Goal: Task Accomplishment & Management: Manage account settings

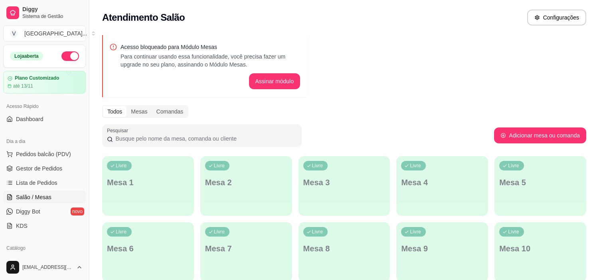
click at [48, 174] on link "Gestor de Pedidos" at bounding box center [44, 168] width 83 height 13
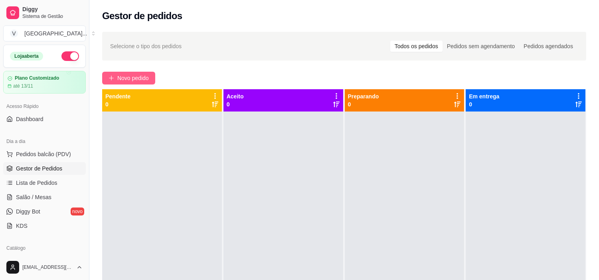
click at [142, 79] on span "Novo pedido" at bounding box center [133, 78] width 32 height 9
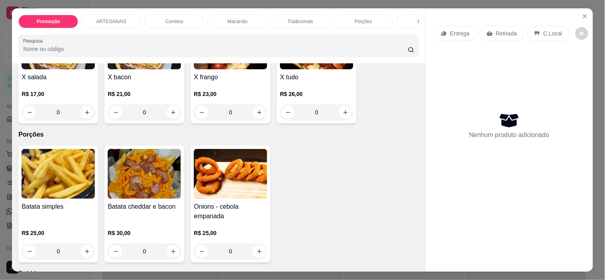
scroll to position [798, 0]
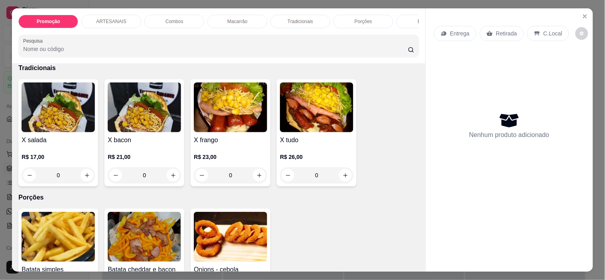
click at [259, 178] on div "0" at bounding box center [230, 176] width 73 height 16
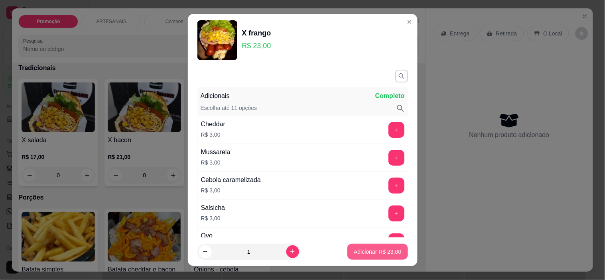
click at [379, 250] on p "Adicionar R$ 23,00" at bounding box center [377, 252] width 47 height 8
type input "1"
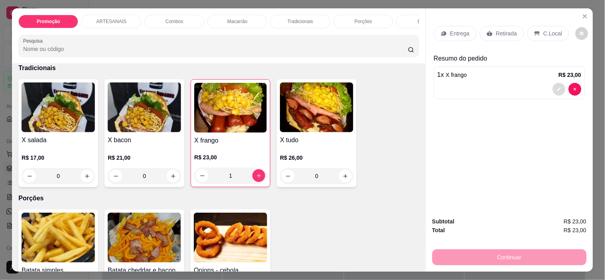
click at [559, 86] on button "decrease-product-quantity" at bounding box center [559, 89] width 13 height 13
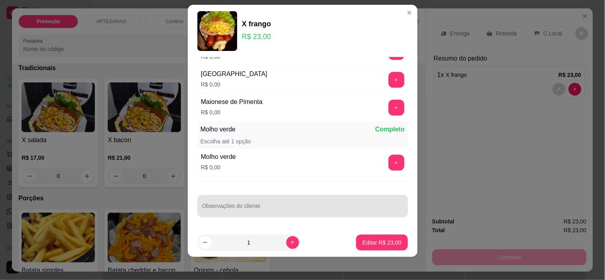
scroll to position [11, 0]
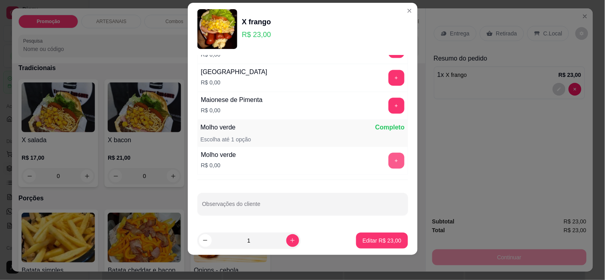
click at [389, 157] on button "+" at bounding box center [397, 161] width 16 height 16
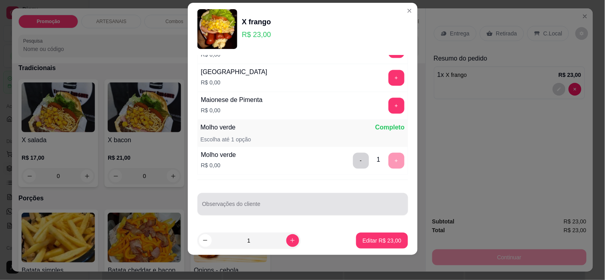
click at [358, 201] on div at bounding box center [302, 204] width 201 height 16
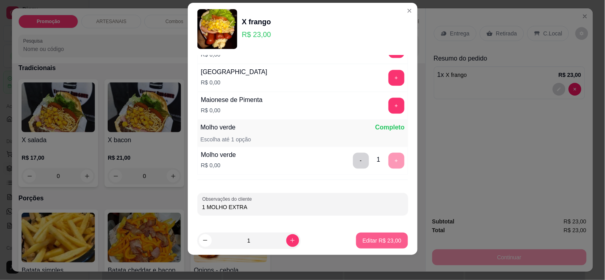
type input "1 MOLHO EXTRA"
click at [373, 241] on p "Editar R$ 23,00" at bounding box center [382, 241] width 38 height 8
type input "0"
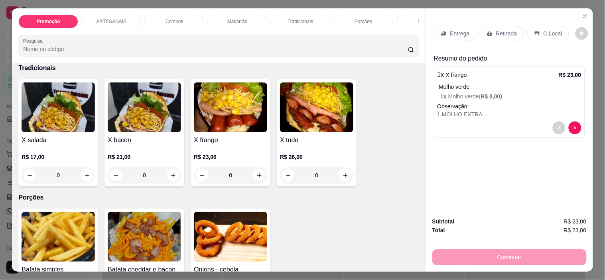
click at [462, 30] on p "Entrega" at bounding box center [460, 34] width 20 height 8
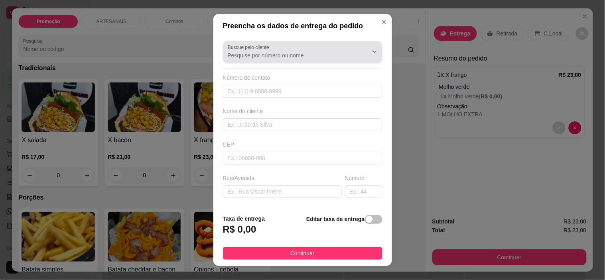
click at [278, 55] on input "Busque pelo cliente" at bounding box center [292, 55] width 128 height 8
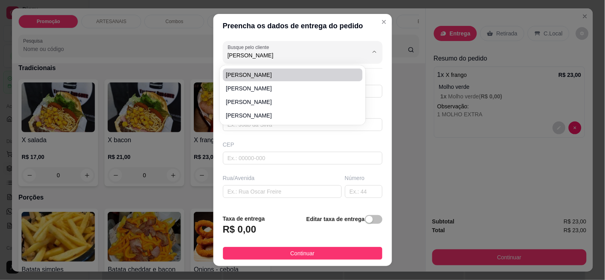
click at [276, 72] on span "[PERSON_NAME]" at bounding box center [289, 75] width 126 height 8
type input "[PERSON_NAME]"
type input "6299358435"
type input "[PERSON_NAME]"
type input "Carmo do [GEOGRAPHIC_DATA]"
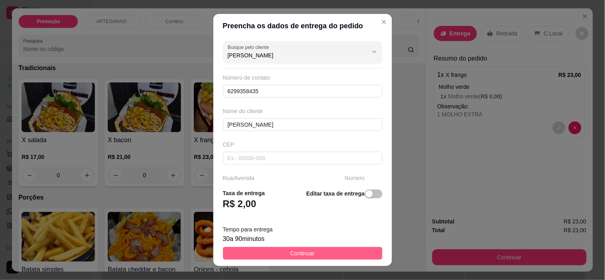
type input "[PERSON_NAME]"
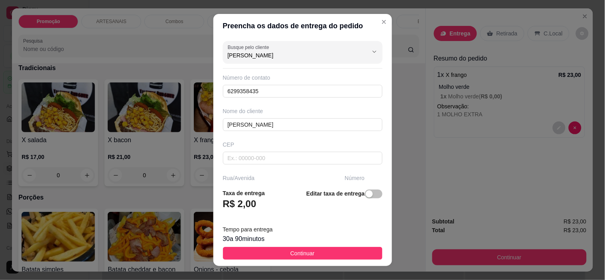
drag, startPoint x: 327, startPoint y: 258, endPoint x: 338, endPoint y: 257, distance: 11.2
click at [328, 258] on button "Continuar" at bounding box center [303, 253] width 160 height 13
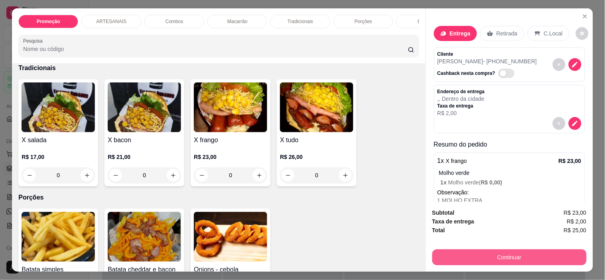
click at [484, 250] on button "Continuar" at bounding box center [509, 258] width 154 height 16
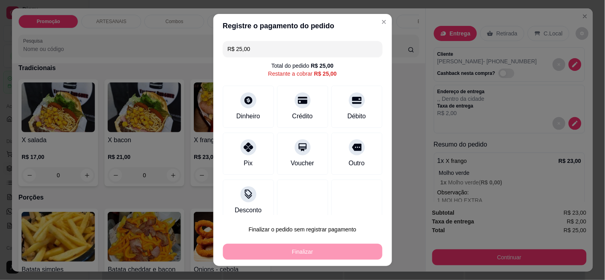
drag, startPoint x: 272, startPoint y: 50, endPoint x: 200, endPoint y: 47, distance: 71.5
click at [200, 47] on div "Registre o pagamento do pedido R$ 25,00 Total do pedido R$ 25,00 Restante a cob…" at bounding box center [302, 140] width 605 height 280
click at [242, 152] on div at bounding box center [249, 146] width 18 height 18
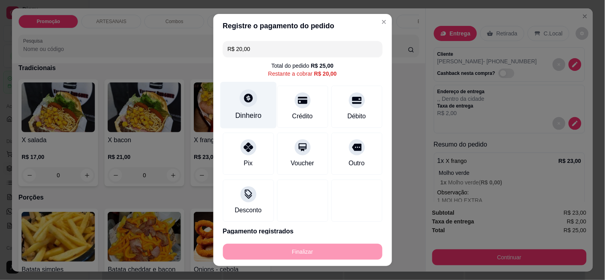
click at [257, 103] on div "Dinheiro" at bounding box center [248, 105] width 56 height 47
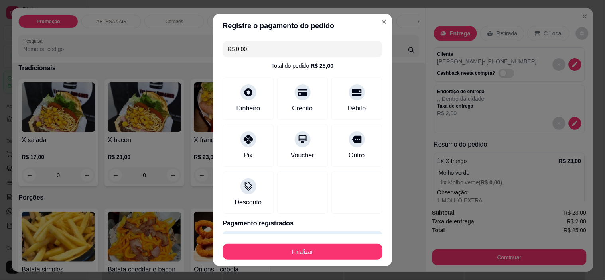
drag, startPoint x: 340, startPoint y: 266, endPoint x: 336, endPoint y: 258, distance: 8.6
click at [340, 265] on footer "Finalizar" at bounding box center [302, 251] width 179 height 32
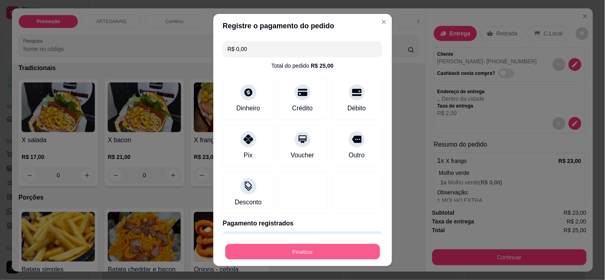
click at [336, 257] on button "Finalizar" at bounding box center [302, 252] width 155 height 16
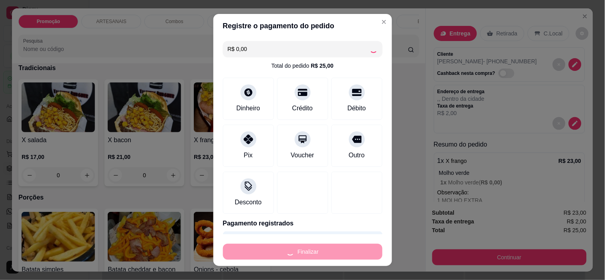
type input "-R$ 25,00"
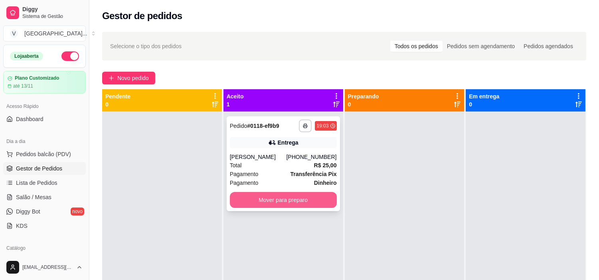
click at [324, 203] on button "Mover para preparo" at bounding box center [283, 200] width 107 height 16
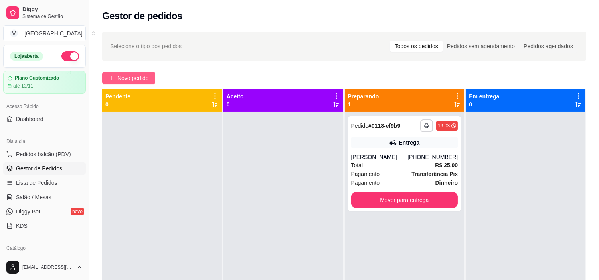
click at [145, 77] on span "Novo pedido" at bounding box center [133, 78] width 32 height 9
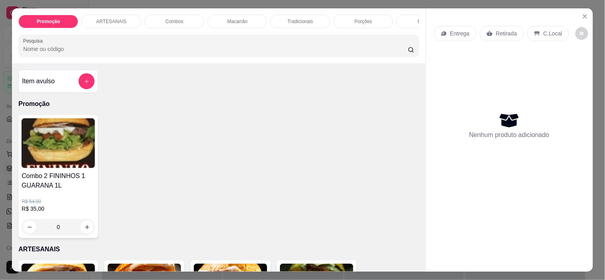
click at [83, 231] on div "0" at bounding box center [58, 227] width 73 height 16
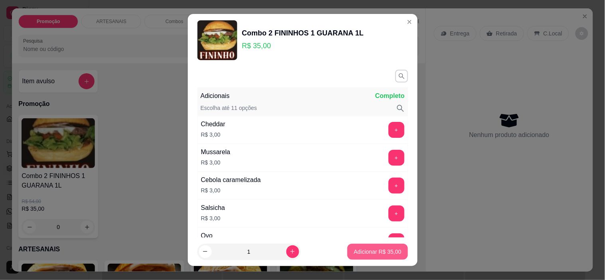
click at [348, 250] on button "Adicionar R$ 35,00" at bounding box center [378, 252] width 60 height 16
type input "1"
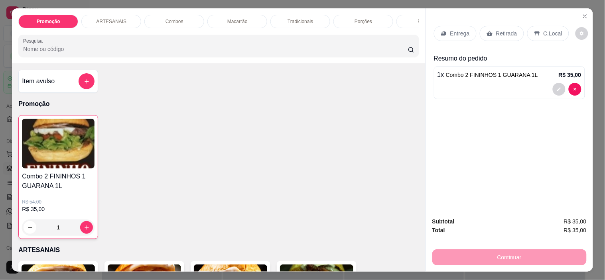
click at [465, 31] on p "Entrega" at bounding box center [460, 34] width 20 height 8
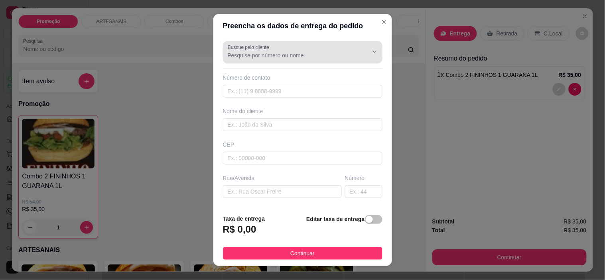
click at [312, 52] on input "Busque pelo cliente" at bounding box center [292, 55] width 128 height 8
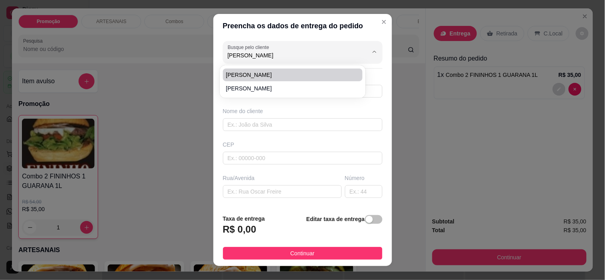
click at [265, 78] on span "[PERSON_NAME]" at bounding box center [289, 75] width 126 height 8
type input "[PERSON_NAME]"
type input "62998063796"
type input "[PERSON_NAME]"
type input "Carmo do [GEOGRAPHIC_DATA]"
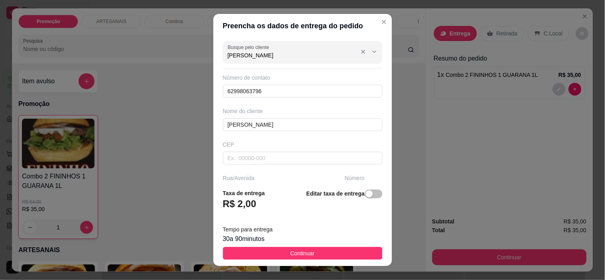
type input "[PERSON_NAME]"
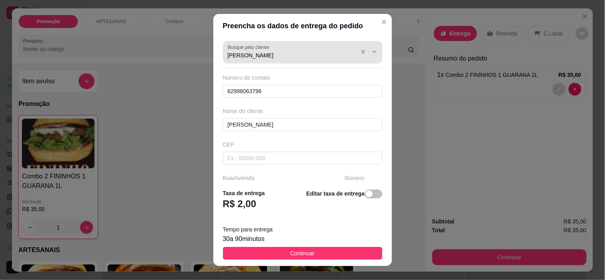
click at [332, 50] on div "[PERSON_NAME]" at bounding box center [303, 52] width 150 height 16
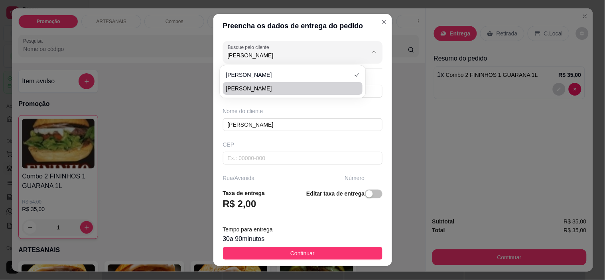
click at [263, 85] on span "[PERSON_NAME]" at bounding box center [289, 89] width 126 height 8
type input "62998524779"
type input "76340000"
type input "Dona tidinha"
type input "00"
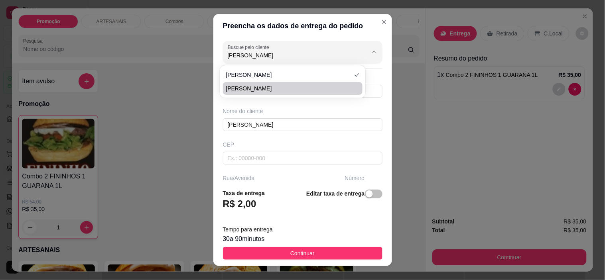
type input "Ao lado do salão"
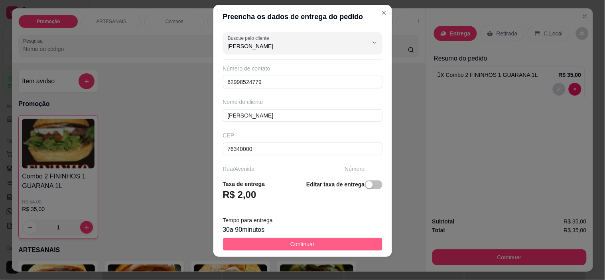
scroll to position [11, 0]
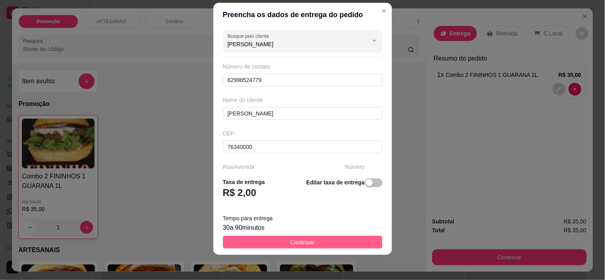
click at [297, 240] on span "Continuar" at bounding box center [302, 242] width 24 height 9
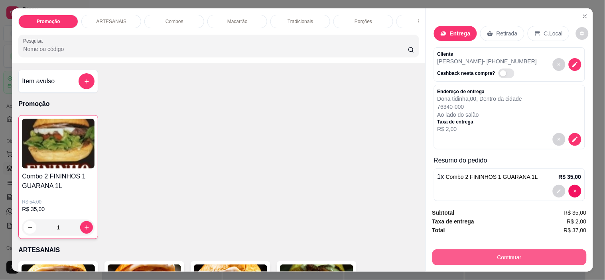
click at [485, 256] on button "Continuar" at bounding box center [509, 258] width 154 height 16
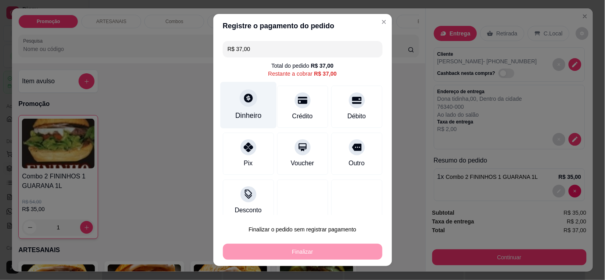
click at [243, 111] on div "Dinheiro" at bounding box center [248, 116] width 26 height 10
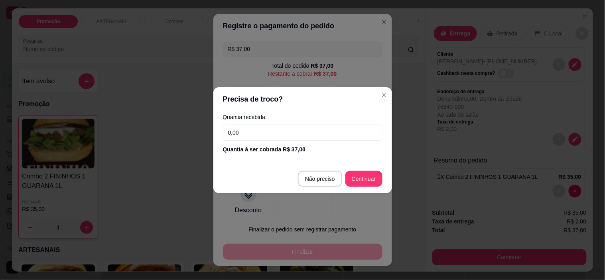
click at [323, 132] on input "0,00" at bounding box center [303, 133] width 160 height 16
type input "R$ 0,00"
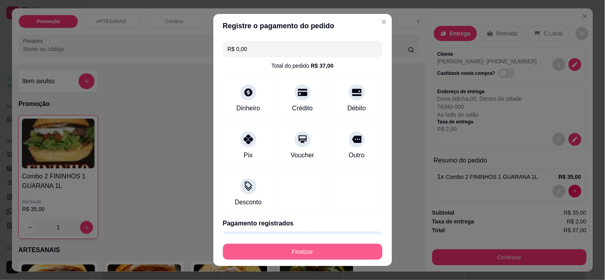
click at [326, 251] on button "Finalizar" at bounding box center [303, 252] width 160 height 16
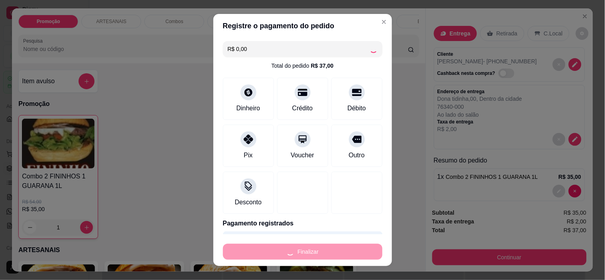
type input "0"
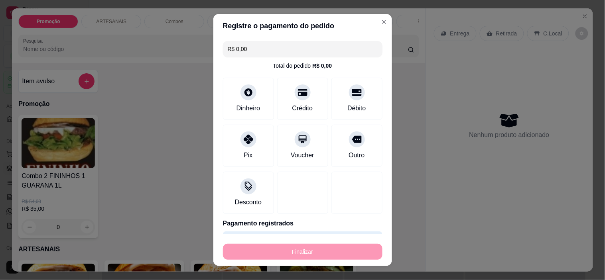
type input "-R$ 37,00"
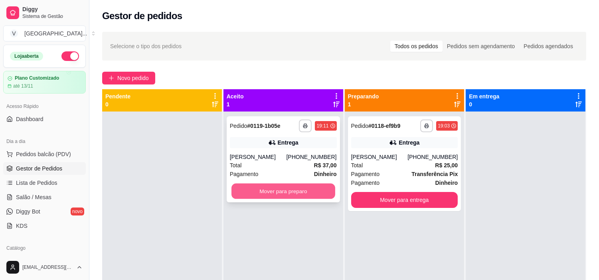
click at [289, 191] on button "Mover para preparo" at bounding box center [283, 192] width 104 height 16
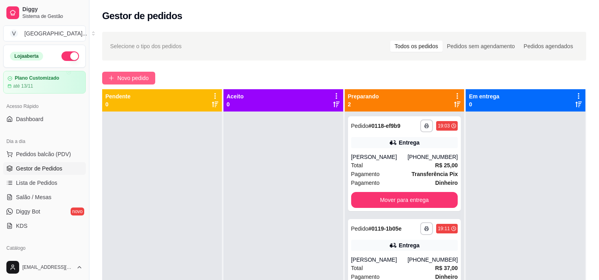
click at [138, 73] on button "Novo pedido" at bounding box center [128, 78] width 53 height 13
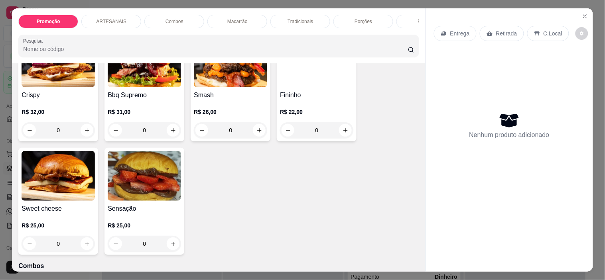
scroll to position [354, 0]
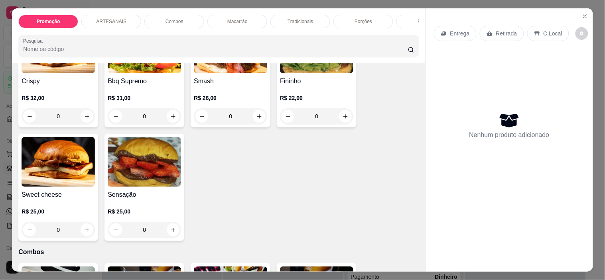
click at [261, 120] on div "0" at bounding box center [230, 117] width 73 height 16
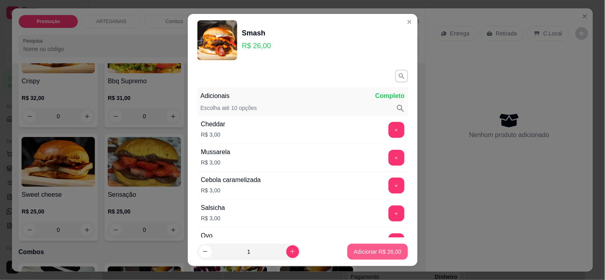
click at [364, 251] on p "Adicionar R$ 26,00" at bounding box center [377, 252] width 47 height 8
type input "1"
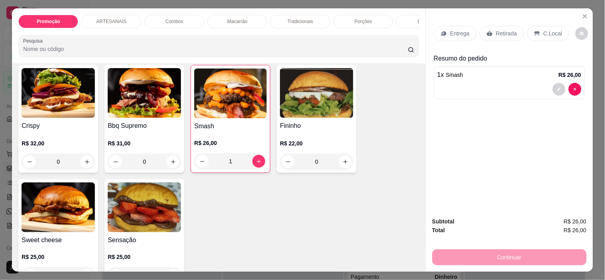
scroll to position [266, 0]
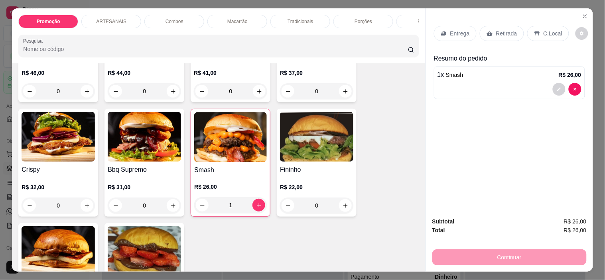
click at [345, 214] on div "0" at bounding box center [316, 206] width 73 height 16
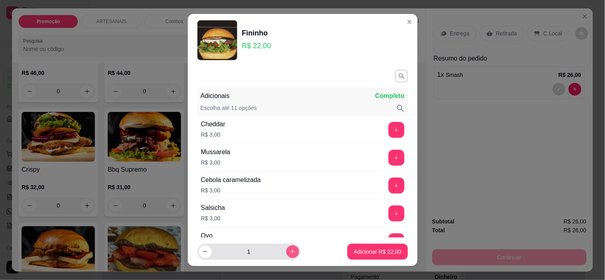
click at [290, 253] on icon "increase-product-quantity" at bounding box center [293, 252] width 6 height 6
type input "2"
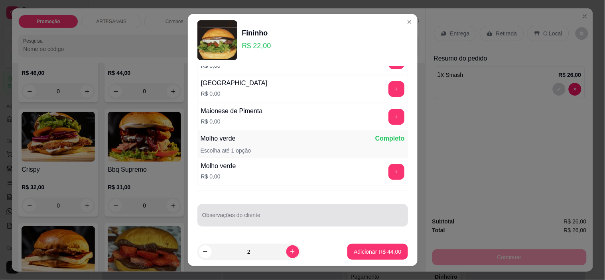
scroll to position [11, 0]
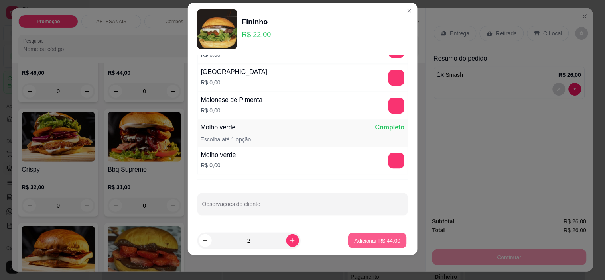
click at [371, 239] on p "Adicionar R$ 44,00" at bounding box center [378, 241] width 46 height 8
type input "2"
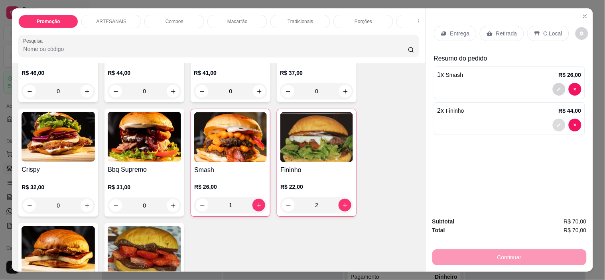
click at [557, 123] on icon "decrease-product-quantity" at bounding box center [559, 125] width 5 height 5
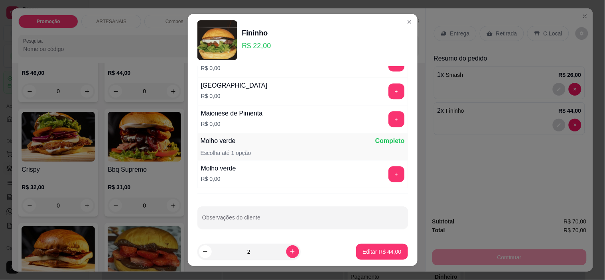
scroll to position [460, 0]
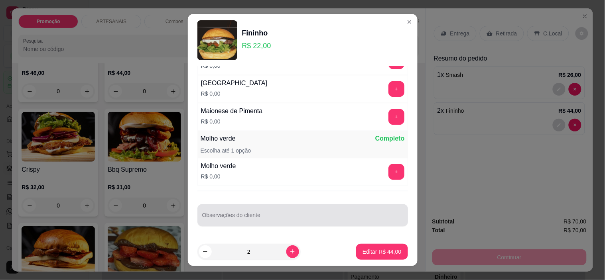
click at [268, 211] on div at bounding box center [302, 215] width 201 height 16
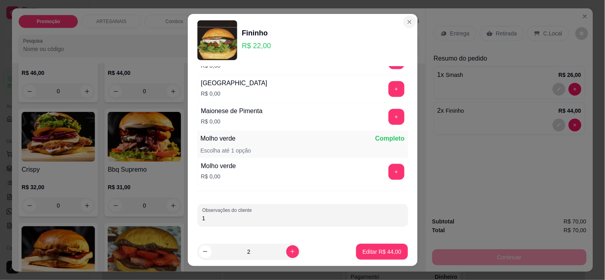
type input "1"
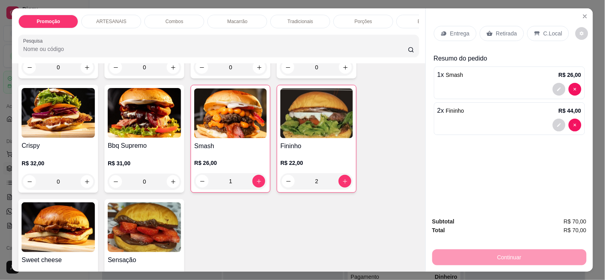
scroll to position [310, 0]
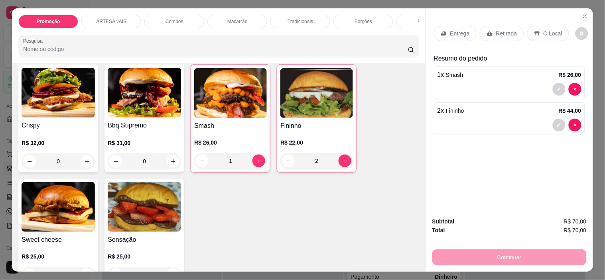
click at [294, 158] on div "2" at bounding box center [316, 161] width 73 height 16
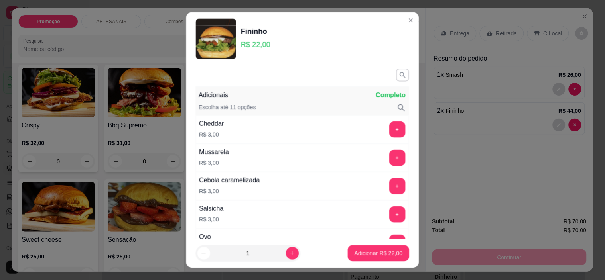
click at [281, 162] on div "Mussarela R$ 3,00 +" at bounding box center [302, 158] width 213 height 28
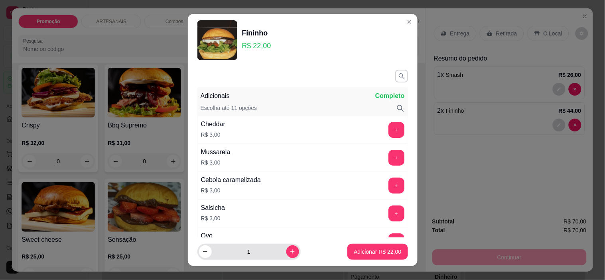
click at [212, 250] on input "1" at bounding box center [249, 252] width 75 height 16
click at [199, 247] on button "decrease-product-quantity" at bounding box center [205, 252] width 13 height 13
type input "0"
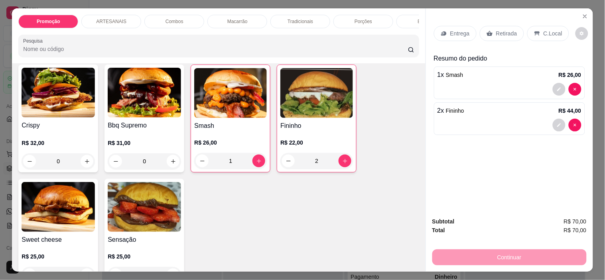
click at [280, 164] on div "2" at bounding box center [316, 161] width 73 height 16
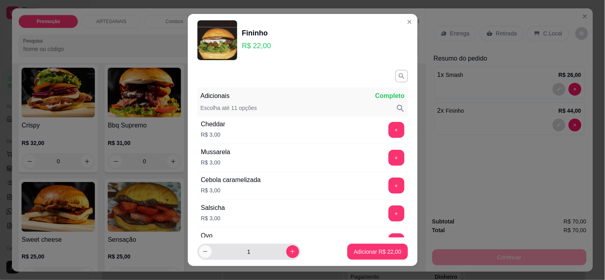
click at [202, 254] on icon "decrease-product-quantity" at bounding box center [205, 252] width 6 height 6
type input "0"
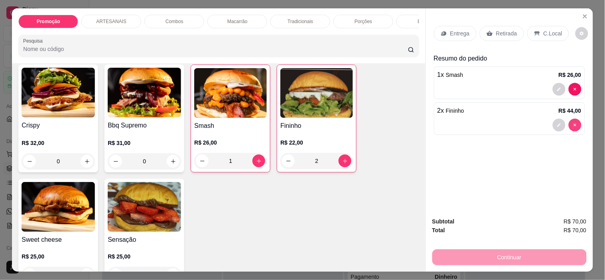
type input "0"
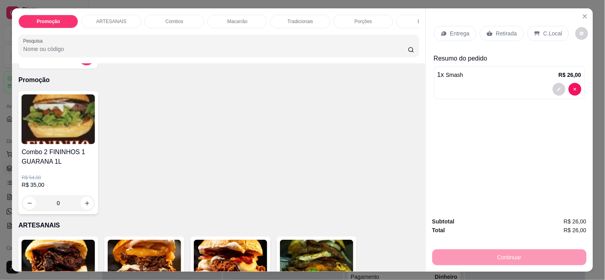
scroll to position [44, 0]
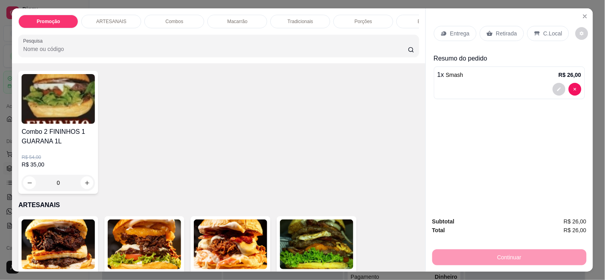
click at [82, 188] on div "0" at bounding box center [58, 183] width 73 height 16
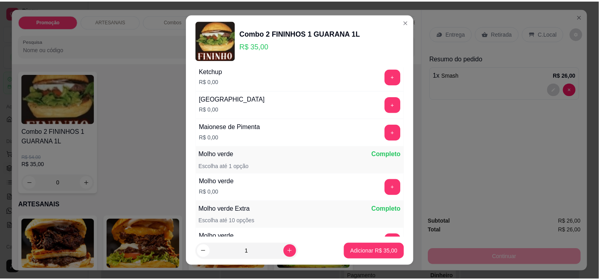
scroll to position [515, 0]
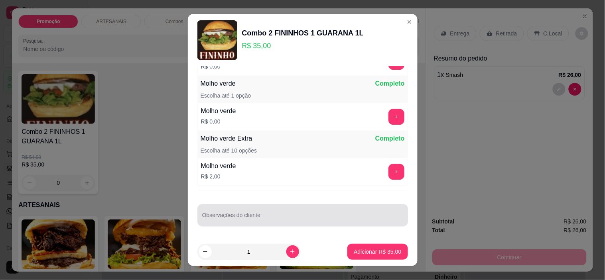
click at [298, 208] on div at bounding box center [302, 215] width 201 height 16
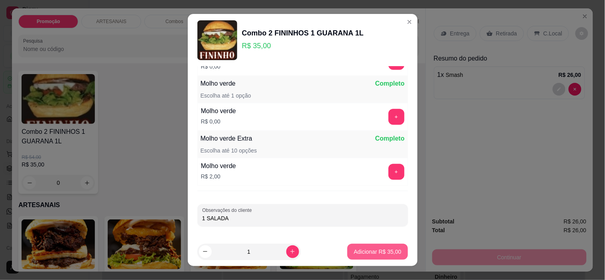
type input "1 SALADA"
click at [377, 250] on p "Adicionar R$ 35,00" at bounding box center [377, 252] width 47 height 8
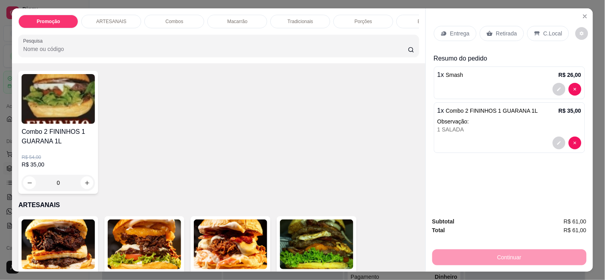
click at [559, 90] on button "decrease-product-quantity" at bounding box center [559, 89] width 13 height 13
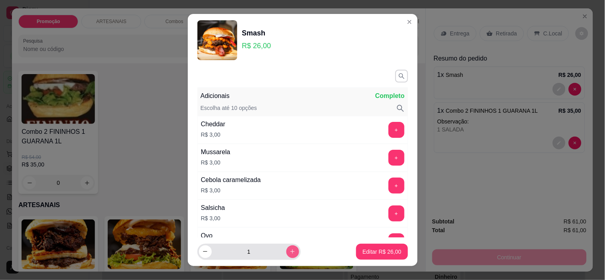
click at [290, 252] on icon "increase-product-quantity" at bounding box center [293, 252] width 6 height 6
type input "2"
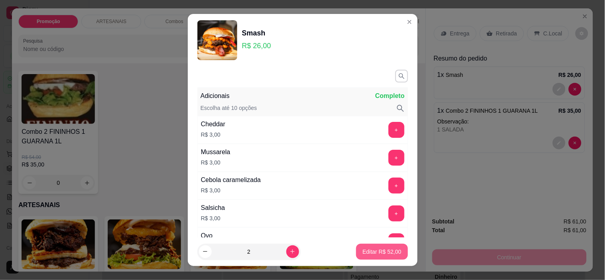
click at [363, 250] on p "Editar R$ 52,00" at bounding box center [382, 252] width 39 height 8
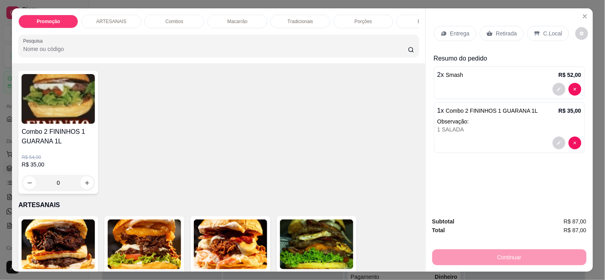
click at [551, 32] on p "C.Local" at bounding box center [553, 34] width 19 height 8
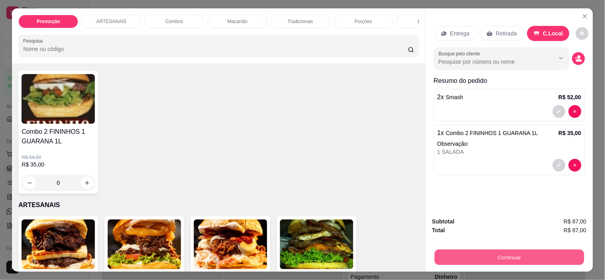
click at [567, 260] on button "Continuar" at bounding box center [509, 258] width 150 height 16
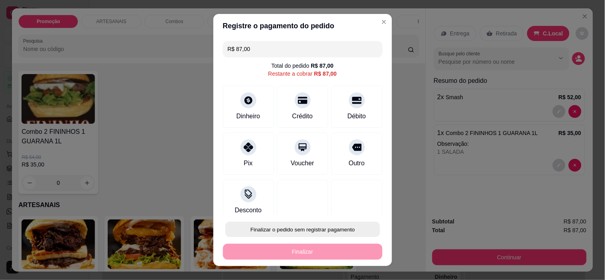
click at [322, 231] on button "Finalizar o pedido sem registrar pagamento" at bounding box center [302, 230] width 155 height 16
click at [361, 213] on button "Confirmar" at bounding box center [349, 207] width 30 height 12
type input "0"
type input "R$ 0,00"
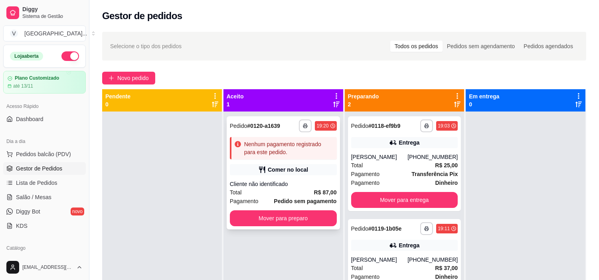
click at [302, 190] on div "Total R$ 87,00" at bounding box center [283, 192] width 107 height 9
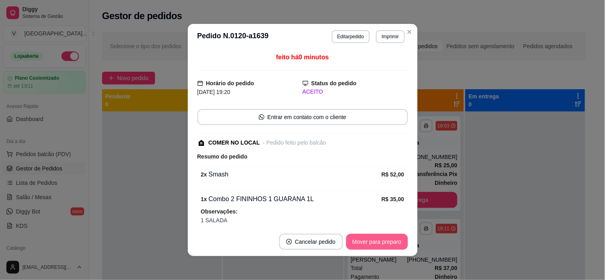
click at [381, 244] on button "Mover para preparo" at bounding box center [377, 242] width 62 height 16
click at [385, 244] on button "Mover para retirada disponível" at bounding box center [364, 242] width 88 height 16
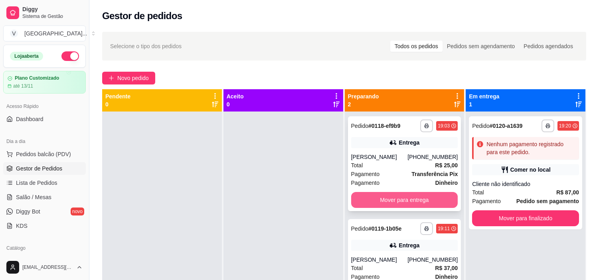
click at [427, 201] on button "Mover para entrega" at bounding box center [404, 200] width 107 height 16
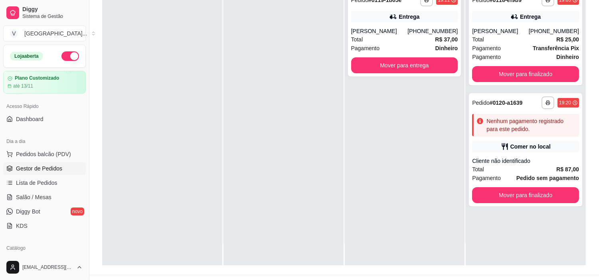
scroll to position [122, 0]
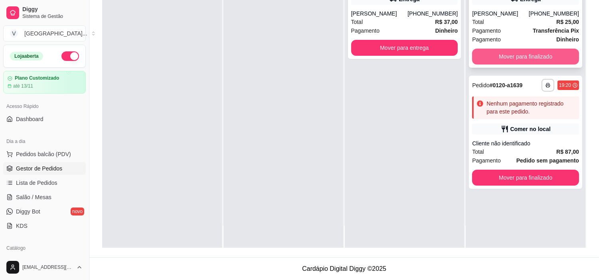
click at [529, 56] on button "Mover para finalizado" at bounding box center [525, 57] width 107 height 16
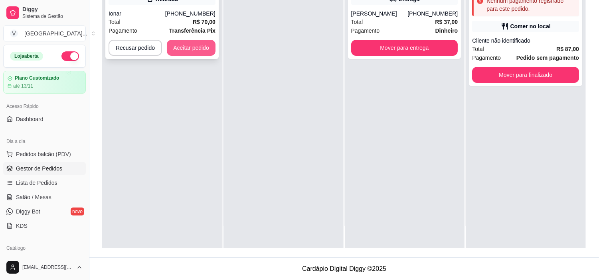
click at [185, 44] on button "Aceitar pedido" at bounding box center [191, 48] width 49 height 16
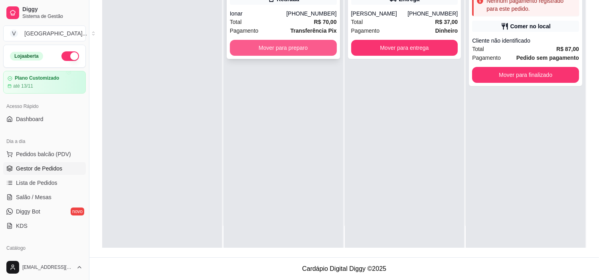
click at [294, 42] on button "Mover para preparo" at bounding box center [283, 48] width 107 height 16
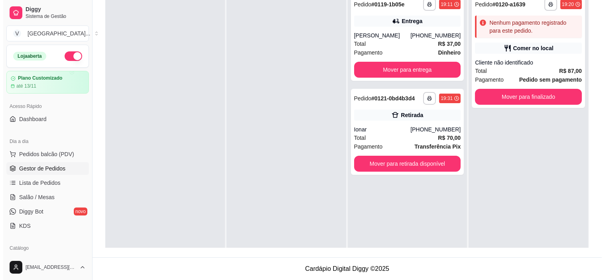
scroll to position [0, 0]
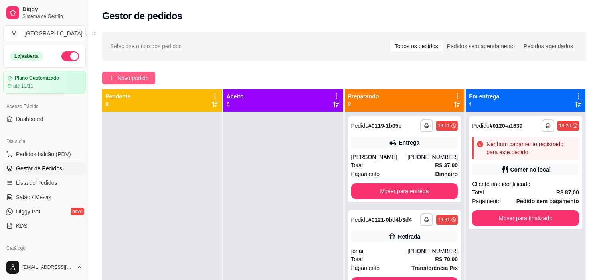
click at [148, 81] on span "Novo pedido" at bounding box center [133, 78] width 32 height 9
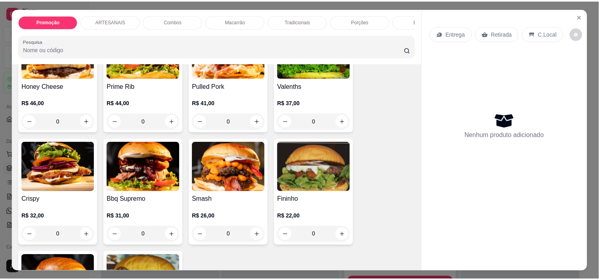
scroll to position [266, 0]
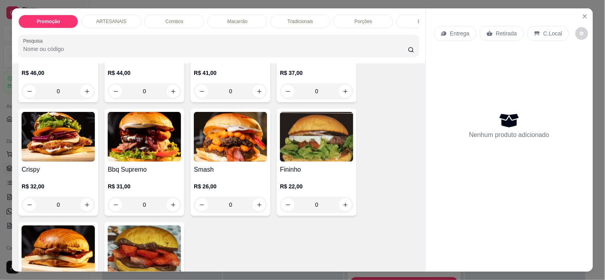
click at [260, 207] on div "0" at bounding box center [230, 205] width 73 height 16
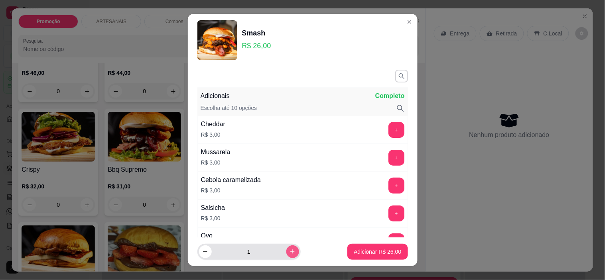
click at [288, 254] on button "increase-product-quantity" at bounding box center [292, 252] width 13 height 13
type input "2"
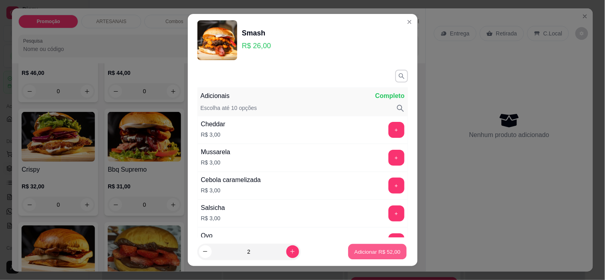
click at [361, 252] on p "Adicionar R$ 52,00" at bounding box center [378, 252] width 46 height 8
type input "2"
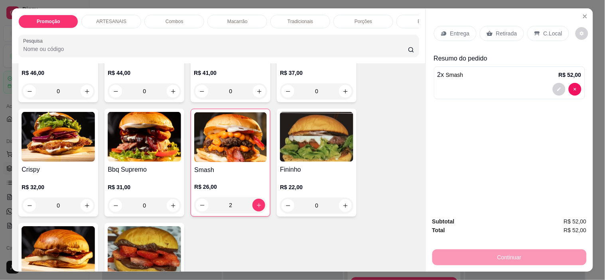
click at [492, 28] on div "Retirada" at bounding box center [502, 33] width 44 height 15
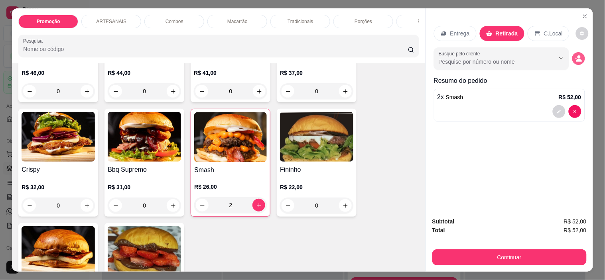
click at [578, 55] on icon "decrease-product-quantity" at bounding box center [578, 58] width 7 height 7
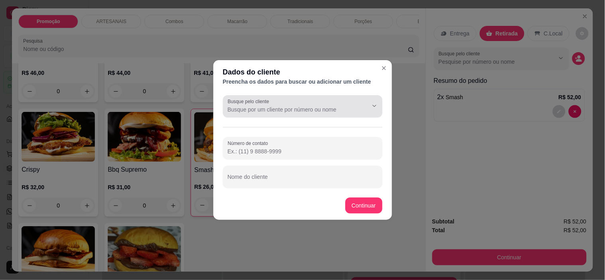
click at [312, 106] on input "Busque pelo cliente" at bounding box center [292, 110] width 128 height 8
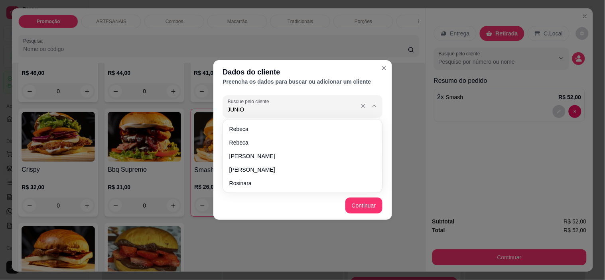
type input "JUNIOR"
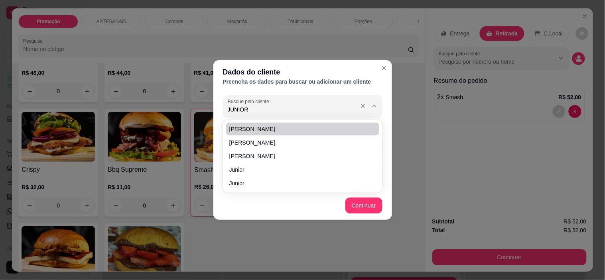
drag, startPoint x: 321, startPoint y: 107, endPoint x: 219, endPoint y: 107, distance: 102.1
click at [219, 107] on div "Busque pelo cliente JUNIOR Número de contato Nome do cliente" at bounding box center [302, 141] width 179 height 99
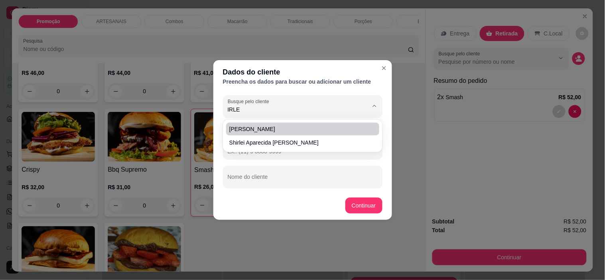
type input "IRLE"
click at [263, 126] on span "[PERSON_NAME]" at bounding box center [298, 129] width 139 height 8
type input "[PERSON_NAME]"
type input "[PHONE_NUMBER]"
type input "[PERSON_NAME]"
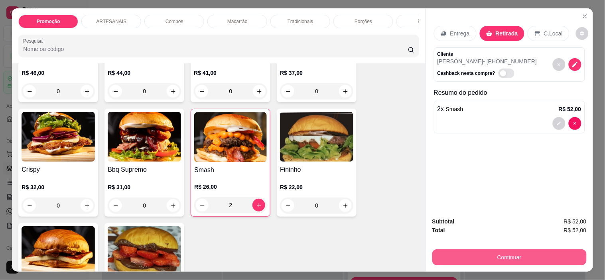
click at [555, 252] on button "Continuar" at bounding box center [509, 258] width 154 height 16
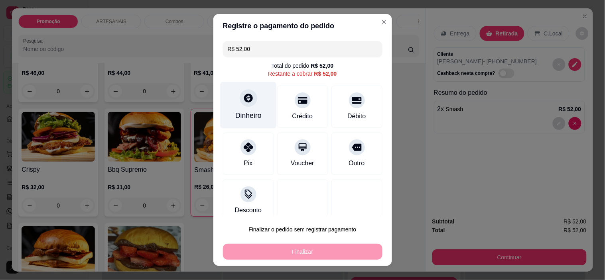
click at [249, 107] on div "Dinheiro" at bounding box center [248, 105] width 56 height 47
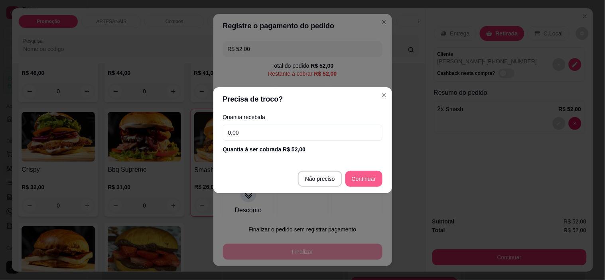
type input "R$ 0,00"
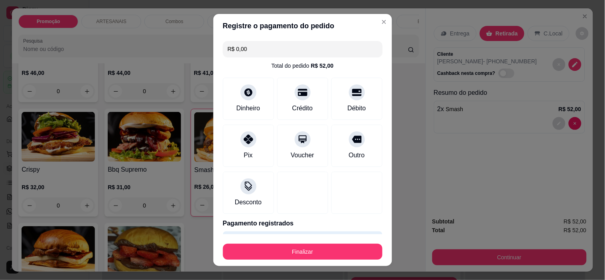
click at [313, 252] on button "Finalizar" at bounding box center [303, 252] width 160 height 16
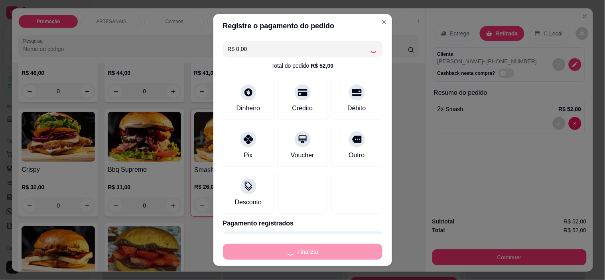
type input "0"
type input "-R$ 52,00"
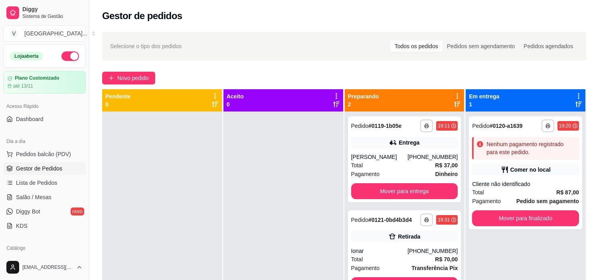
click at [62, 176] on ul "Pedidos balcão (PDV) Gestor de Pedidos Lista de Pedidos Salão / Mesas Diggy Bot…" at bounding box center [44, 190] width 83 height 85
click at [61, 166] on span "Gestor de Pedidos" at bounding box center [39, 169] width 46 height 8
click at [56, 156] on span "Pedidos balcão (PDV)" at bounding box center [43, 154] width 55 height 8
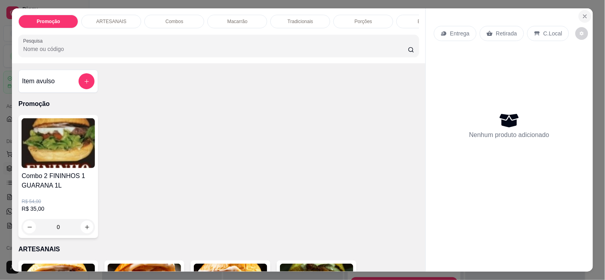
click at [580, 17] on button "Close" at bounding box center [585, 16] width 13 height 13
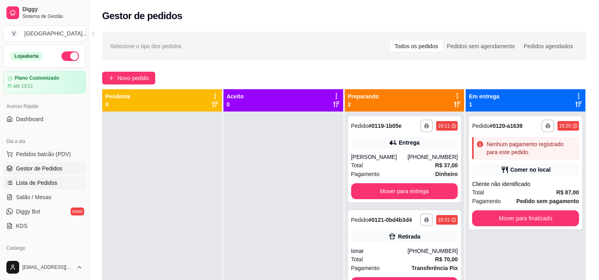
click at [30, 182] on span "Lista de Pedidos" at bounding box center [36, 183] width 41 height 8
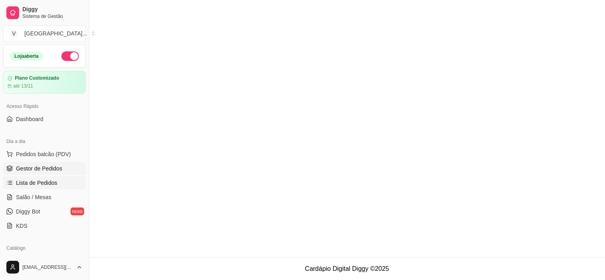
click at [39, 170] on span "Gestor de Pedidos" at bounding box center [39, 169] width 46 height 8
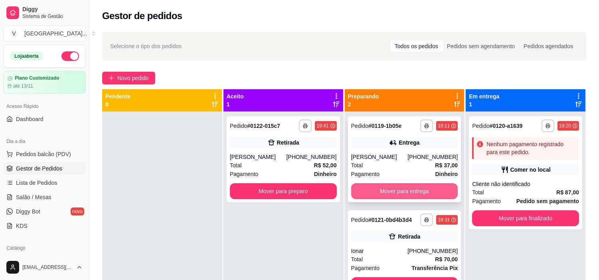
click at [417, 184] on button "Mover para entrega" at bounding box center [404, 192] width 107 height 16
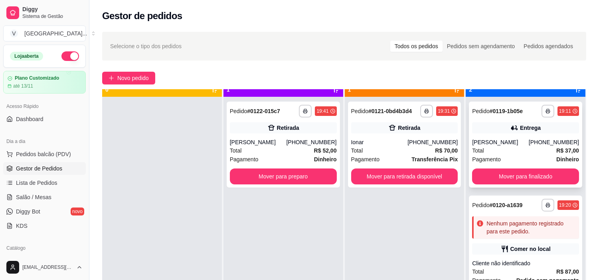
scroll to position [22, 0]
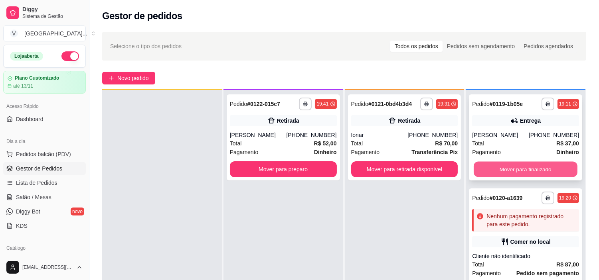
click at [541, 170] on button "Mover para finalizado" at bounding box center [526, 170] width 104 height 16
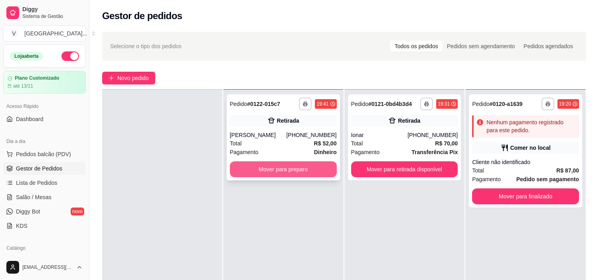
click at [269, 176] on button "Mover para preparo" at bounding box center [283, 170] width 107 height 16
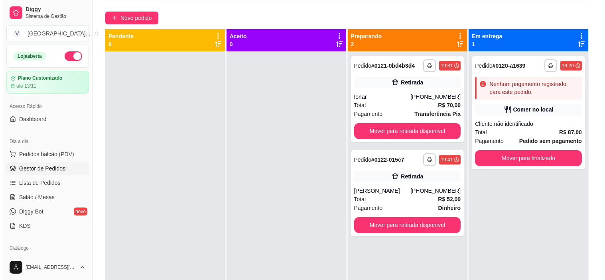
scroll to position [44, 0]
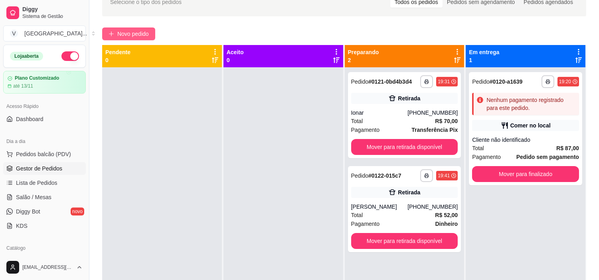
click at [135, 32] on span "Novo pedido" at bounding box center [133, 34] width 32 height 9
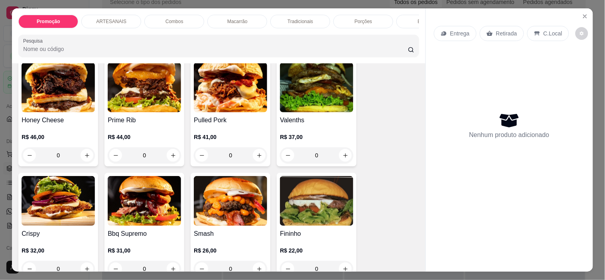
scroll to position [221, 0]
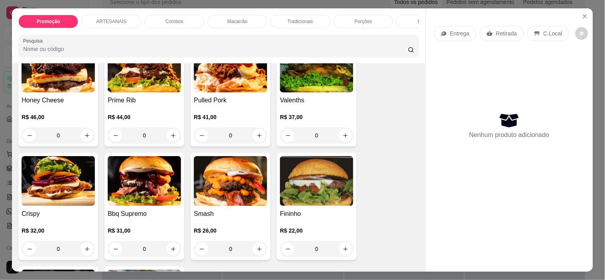
click at [168, 253] on div "0" at bounding box center [144, 249] width 73 height 16
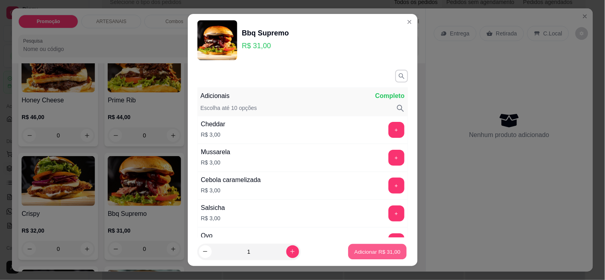
click at [381, 251] on p "Adicionar R$ 31,00" at bounding box center [378, 252] width 46 height 8
type input "1"
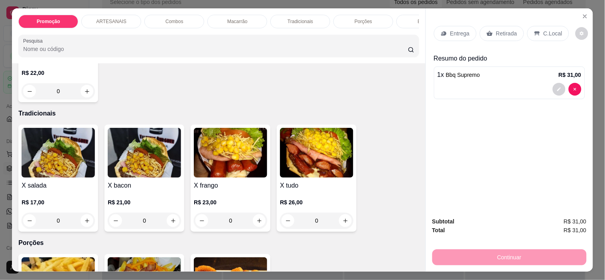
scroll to position [709, 0]
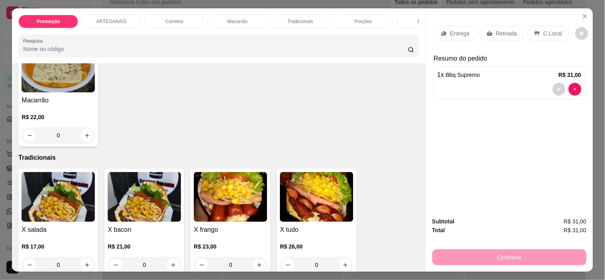
click at [65, 118] on p "R$ 22,00" at bounding box center [58, 117] width 73 height 8
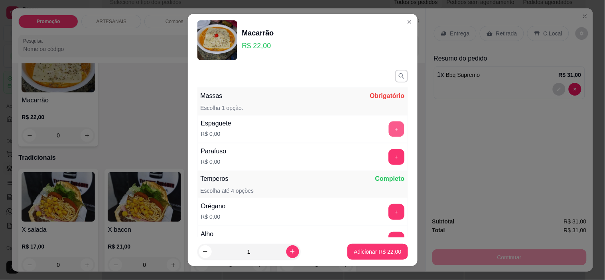
click at [389, 130] on button "+" at bounding box center [397, 130] width 16 height 16
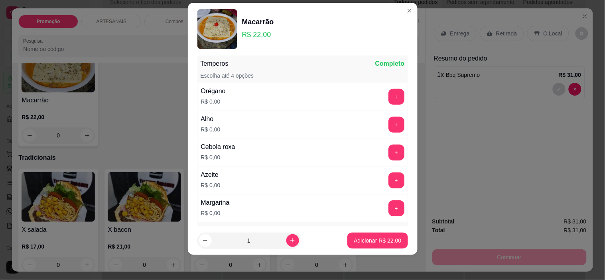
scroll to position [105, 0]
click at [389, 95] on button "+" at bounding box center [397, 97] width 16 height 16
click at [389, 122] on button "+" at bounding box center [397, 125] width 16 height 16
click at [384, 142] on div "Cebola roxa R$ 0,00 +" at bounding box center [302, 152] width 211 height 28
click at [389, 148] on button "+" at bounding box center [397, 152] width 16 height 16
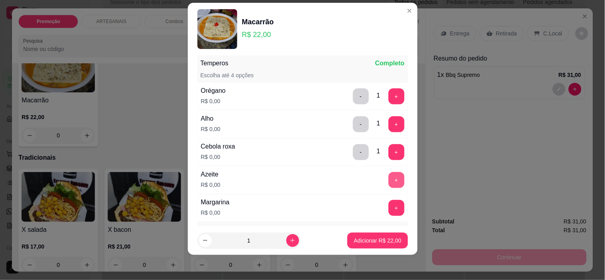
click at [389, 182] on button "+" at bounding box center [397, 180] width 16 height 16
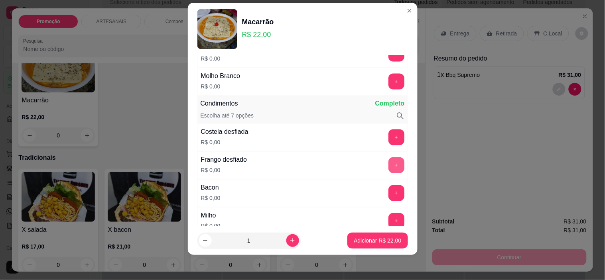
scroll to position [270, 0]
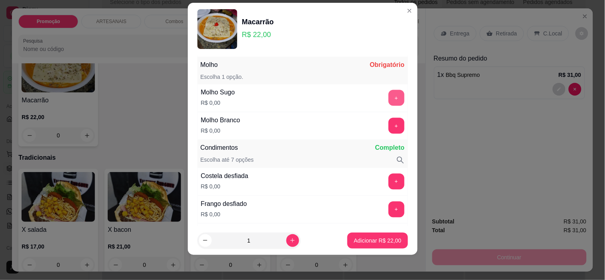
click at [389, 91] on button "+" at bounding box center [397, 98] width 16 height 16
click at [389, 125] on button "+" at bounding box center [397, 126] width 16 height 16
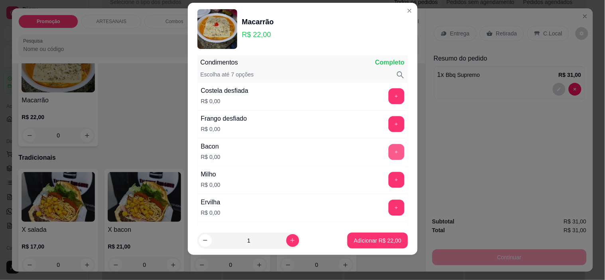
click at [389, 153] on button "+" at bounding box center [397, 152] width 16 height 16
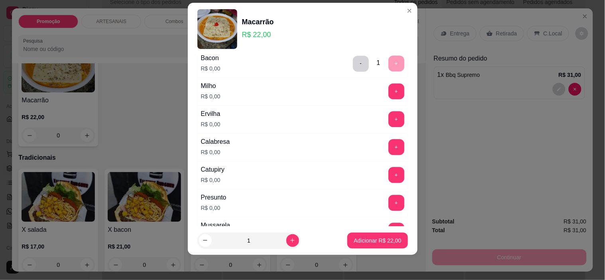
scroll to position [488, 0]
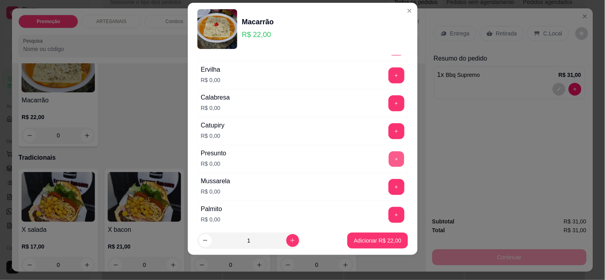
click at [389, 160] on button "+" at bounding box center [397, 160] width 16 height 16
click at [389, 128] on button "+" at bounding box center [397, 132] width 16 height 16
click at [389, 106] on button "+" at bounding box center [397, 103] width 16 height 16
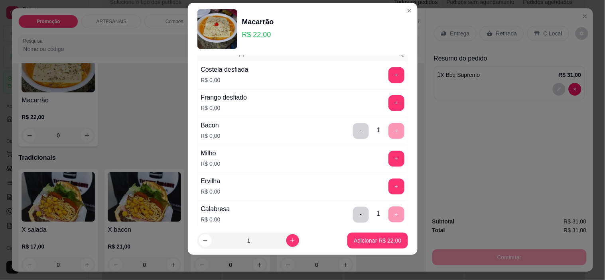
scroll to position [355, 0]
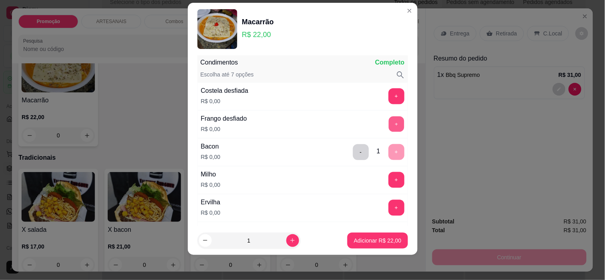
click at [389, 129] on button "+" at bounding box center [397, 125] width 16 height 16
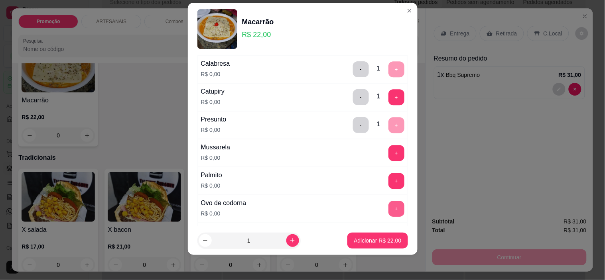
scroll to position [665, 0]
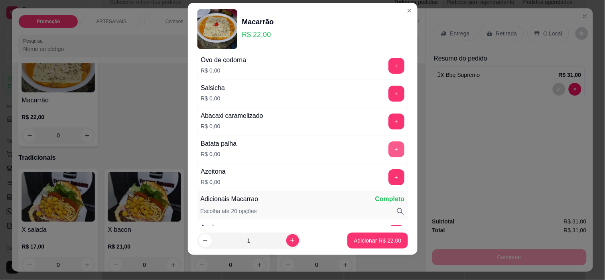
click at [389, 150] on button "+" at bounding box center [397, 150] width 16 height 16
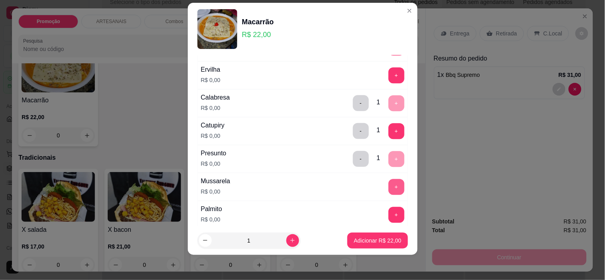
click at [389, 188] on button "+" at bounding box center [397, 187] width 16 height 16
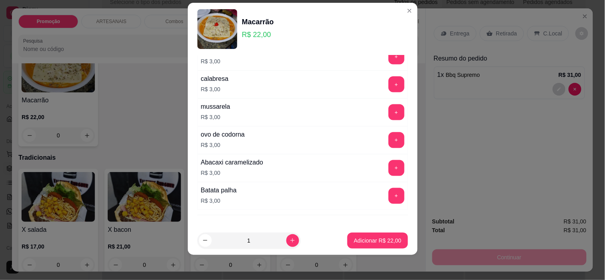
scroll to position [1132, 0]
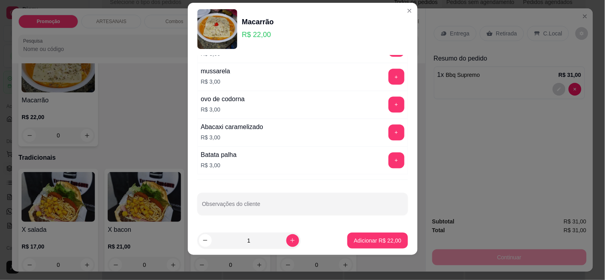
click at [298, 209] on input "Observações do cliente" at bounding box center [302, 207] width 201 height 8
type input "ADENILZA"
click at [358, 238] on p "Adicionar R$ 22,00" at bounding box center [378, 241] width 46 height 8
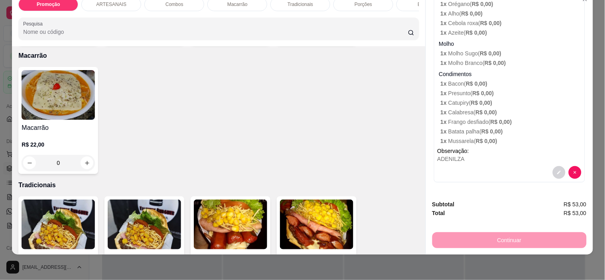
scroll to position [665, 0]
click at [64, 96] on img at bounding box center [58, 95] width 73 height 50
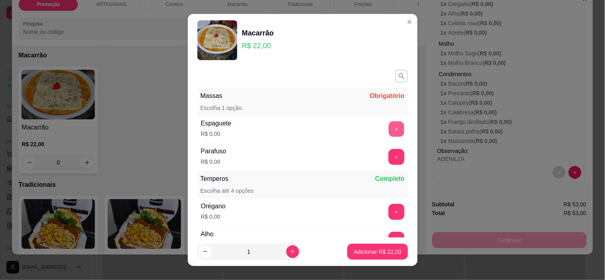
click at [389, 123] on button "+" at bounding box center [397, 130] width 16 height 16
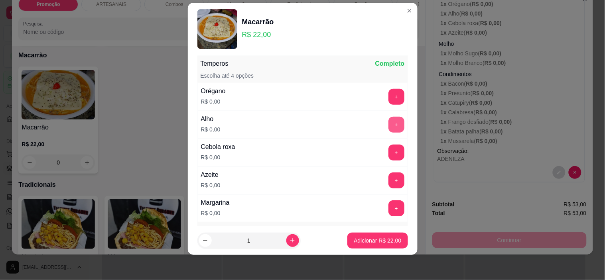
scroll to position [105, 0]
click at [389, 92] on button "+" at bounding box center [397, 97] width 16 height 16
click at [353, 93] on button "-" at bounding box center [361, 97] width 16 height 16
click at [389, 120] on button "+" at bounding box center [397, 125] width 16 height 16
click at [389, 149] on button "+" at bounding box center [397, 152] width 16 height 16
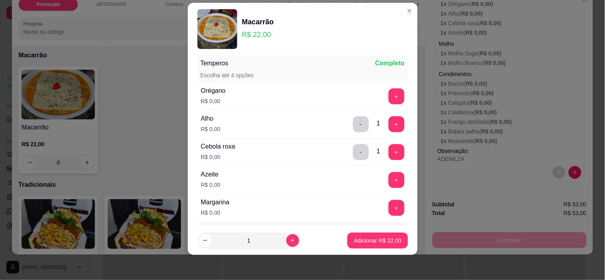
click at [389, 176] on button "+" at bounding box center [397, 180] width 16 height 16
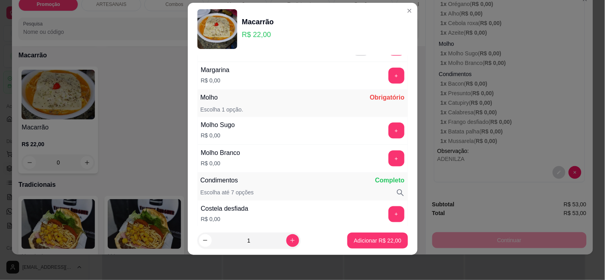
scroll to position [237, 0]
click at [389, 126] on button "+" at bounding box center [397, 130] width 16 height 16
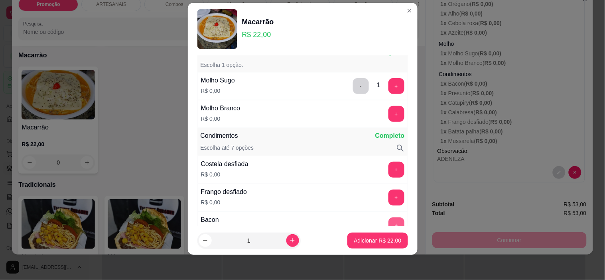
click at [389, 222] on button "+" at bounding box center [397, 226] width 16 height 16
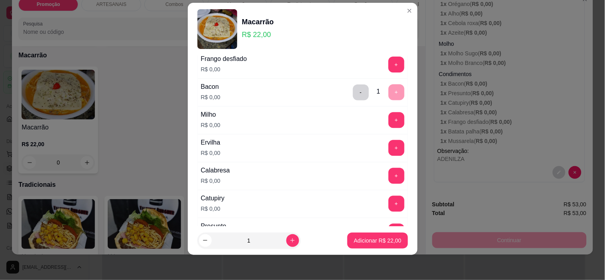
scroll to position [504, 0]
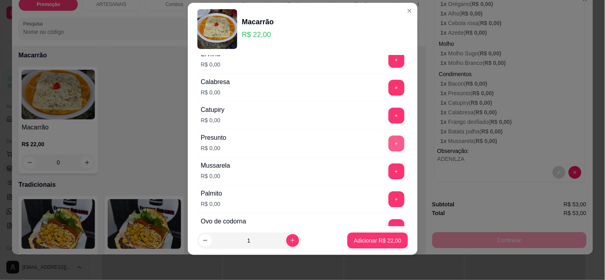
click at [389, 143] on button "+" at bounding box center [397, 144] width 16 height 16
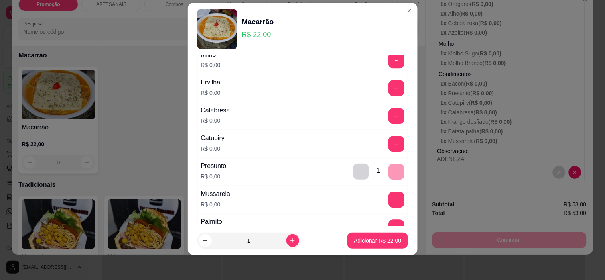
scroll to position [459, 0]
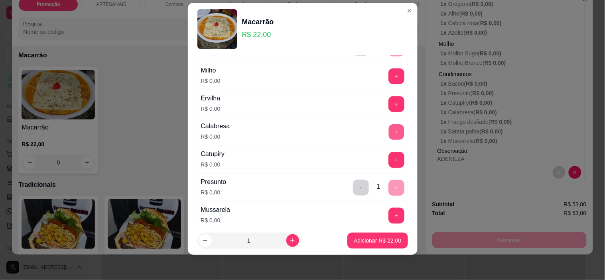
click at [389, 132] on button "+" at bounding box center [397, 132] width 16 height 16
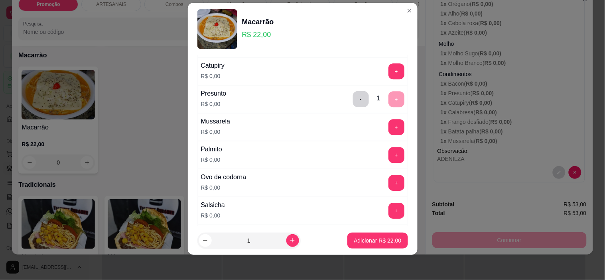
scroll to position [592, 0]
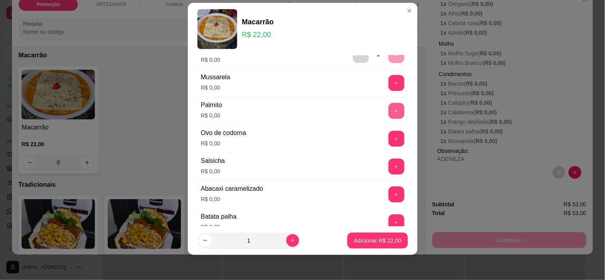
click at [389, 107] on button "+" at bounding box center [397, 111] width 16 height 16
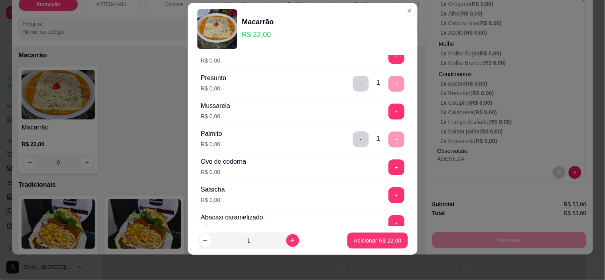
scroll to position [548, 0]
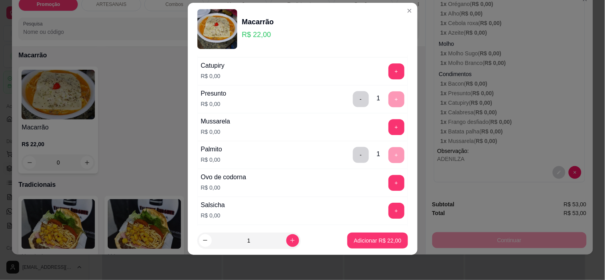
click at [389, 124] on button "+" at bounding box center [397, 127] width 16 height 16
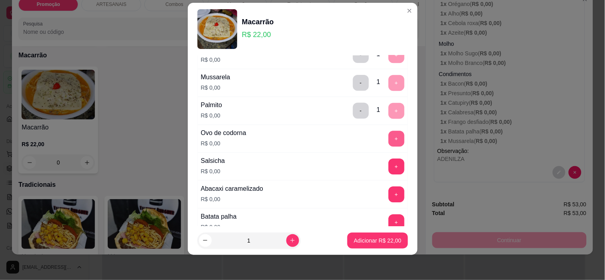
click at [389, 134] on button "+" at bounding box center [397, 139] width 16 height 16
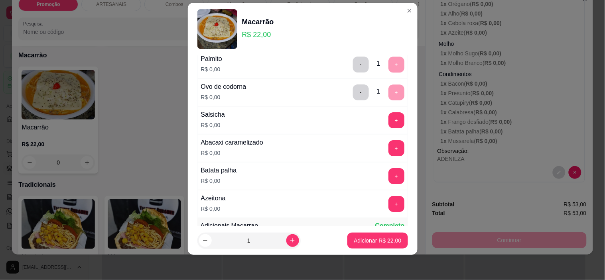
scroll to position [681, 0]
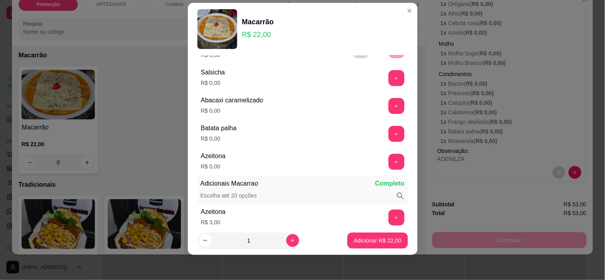
click at [389, 114] on button "+" at bounding box center [397, 106] width 16 height 16
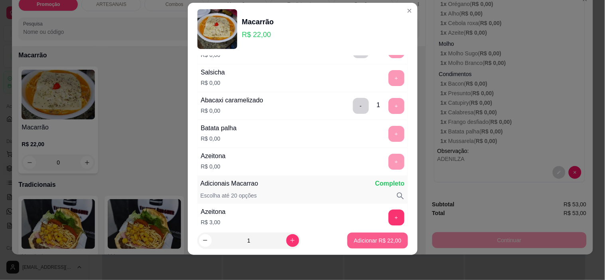
click at [369, 238] on p "Adicionar R$ 22,00" at bounding box center [377, 241] width 47 height 8
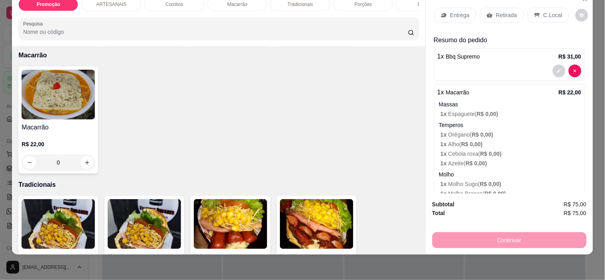
scroll to position [0, 0]
click at [501, 12] on p "Retirada" at bounding box center [506, 16] width 21 height 8
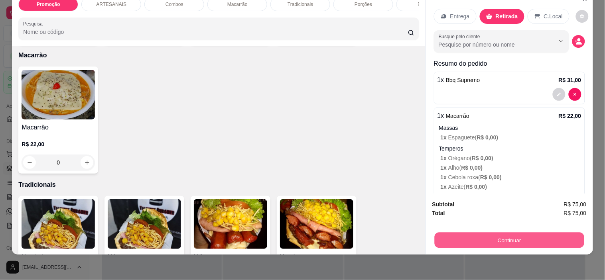
click at [531, 237] on button "Continuar" at bounding box center [509, 241] width 150 height 16
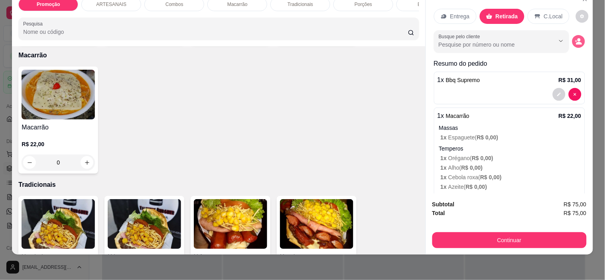
click at [575, 38] on icon "decrease-product-quantity" at bounding box center [578, 41] width 7 height 7
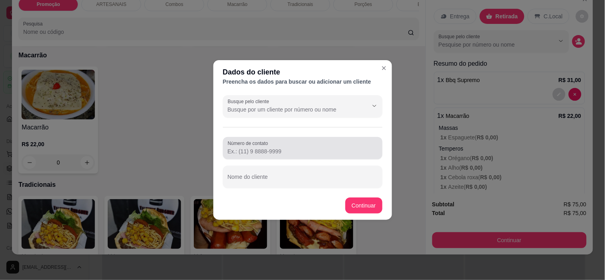
click at [257, 154] on input "Número de contato" at bounding box center [303, 152] width 150 height 8
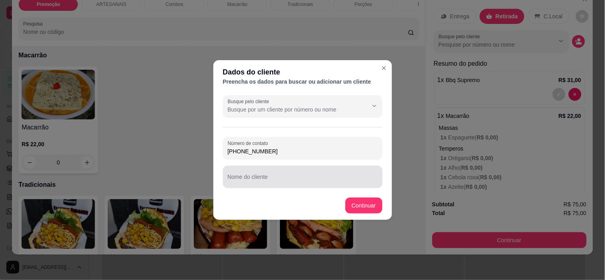
type input "[PHONE_NUMBER]"
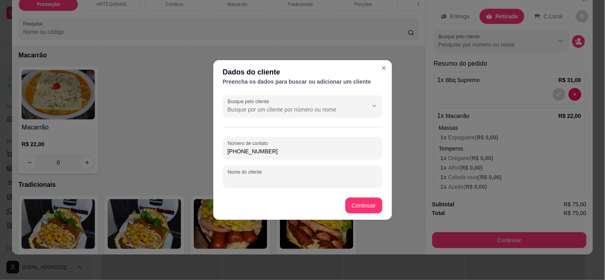
click at [262, 179] on input "Nome do cliente" at bounding box center [303, 180] width 150 height 8
type input "ADENILZA"
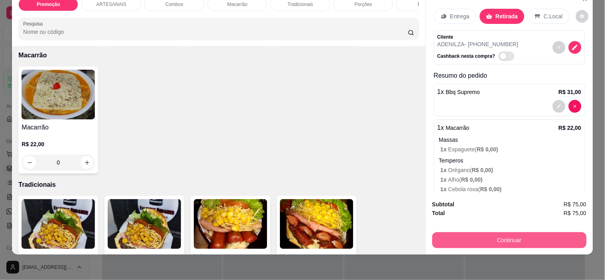
click at [485, 236] on button "Continuar" at bounding box center [509, 241] width 154 height 16
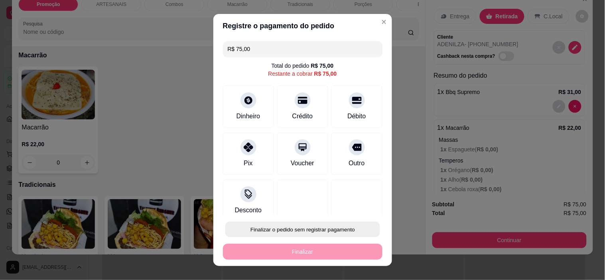
click at [348, 234] on button "Finalizar o pedido sem registrar pagamento" at bounding box center [302, 230] width 155 height 16
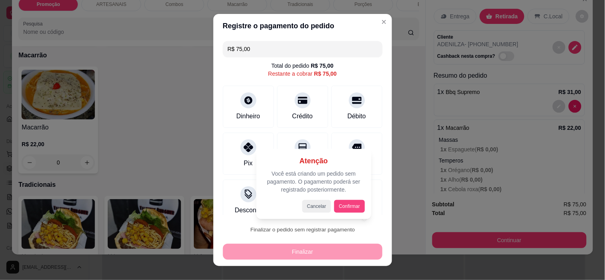
click at [355, 205] on button "Confirmar" at bounding box center [349, 206] width 31 height 13
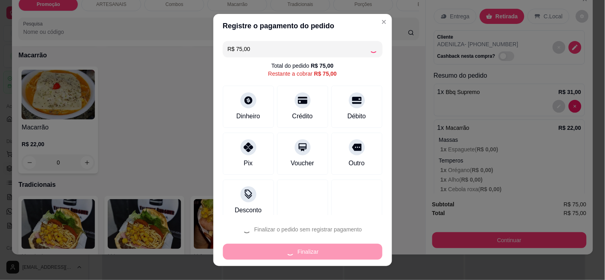
type input "0"
type input "R$ 0,00"
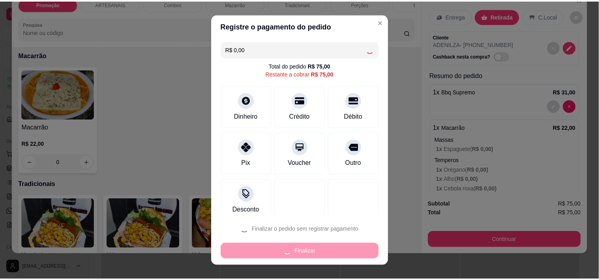
scroll to position [664, 0]
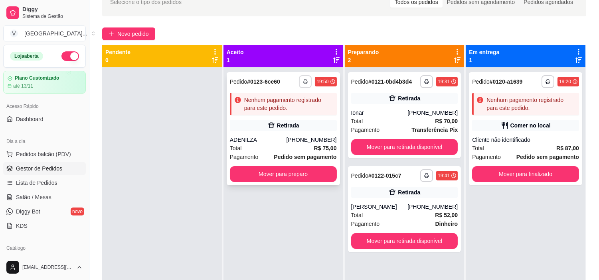
click at [300, 80] on button "button" at bounding box center [305, 81] width 13 height 13
click at [296, 113] on button "IMPRESSORA" at bounding box center [282, 109] width 56 height 12
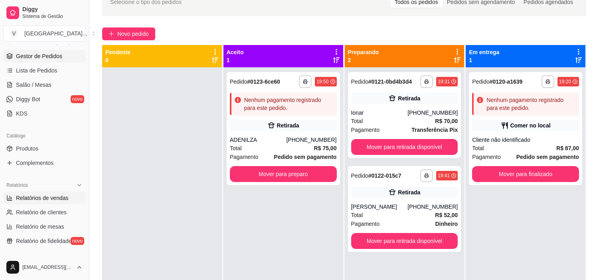
scroll to position [133, 0]
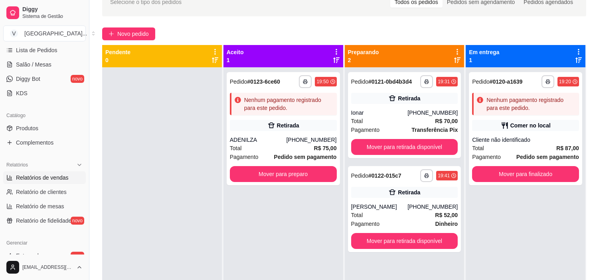
click at [52, 183] on link "Relatórios de vendas" at bounding box center [44, 178] width 83 height 13
select select "ALL"
select select "0"
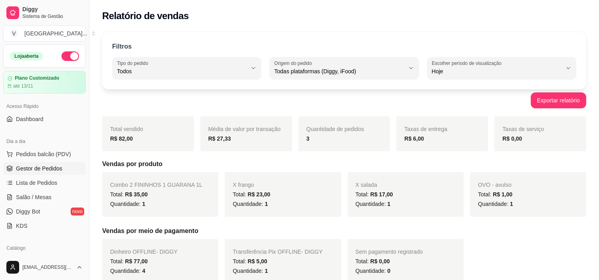
click at [54, 170] on span "Gestor de Pedidos" at bounding box center [39, 169] width 46 height 8
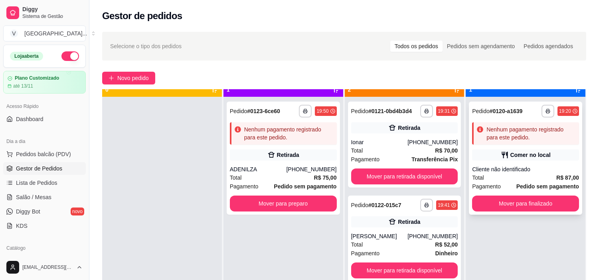
scroll to position [22, 0]
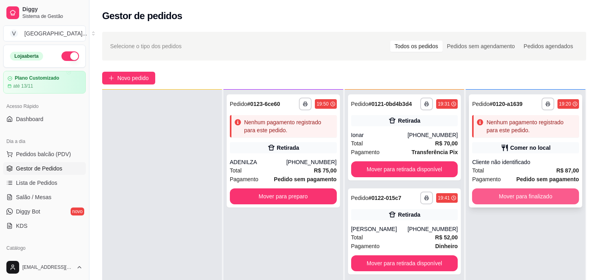
click at [527, 195] on button "Mover para finalizado" at bounding box center [525, 197] width 107 height 16
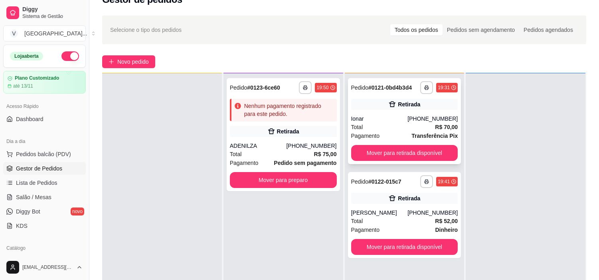
scroll to position [44, 0]
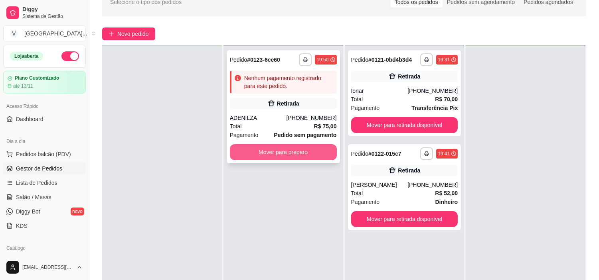
click at [278, 156] on button "Mover para preparo" at bounding box center [283, 152] width 107 height 16
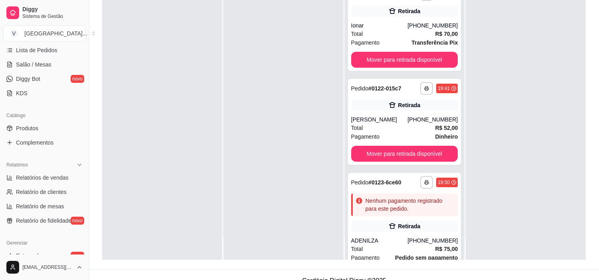
scroll to position [122, 0]
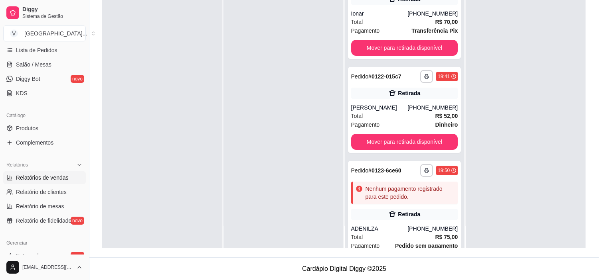
click at [66, 178] on span "Relatórios de vendas" at bounding box center [42, 178] width 53 height 8
select select "ALL"
select select "0"
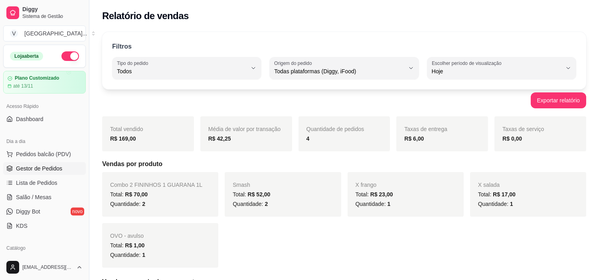
click at [47, 164] on link "Gestor de Pedidos" at bounding box center [44, 168] width 83 height 13
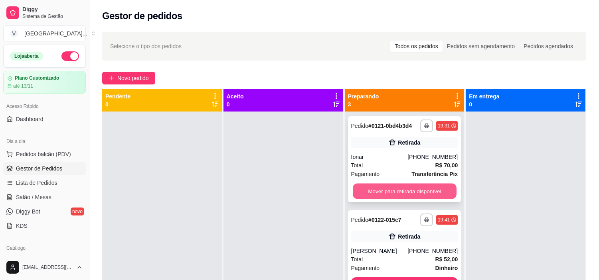
click at [430, 184] on button "Mover para retirada disponível" at bounding box center [405, 192] width 104 height 16
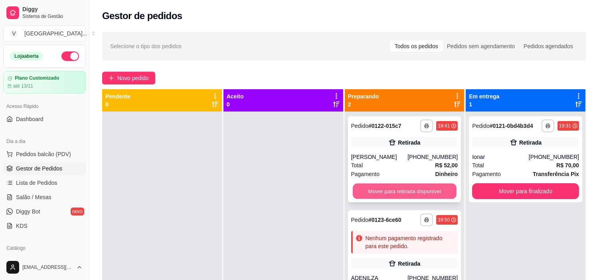
click at [429, 186] on button "Mover para retirada disponível" at bounding box center [405, 192] width 104 height 16
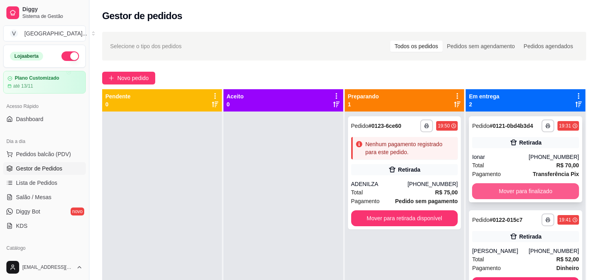
click at [507, 188] on button "Mover para finalizado" at bounding box center [525, 192] width 107 height 16
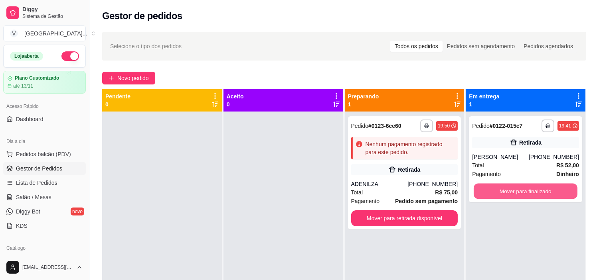
click at [507, 188] on button "Mover para finalizado" at bounding box center [526, 192] width 104 height 16
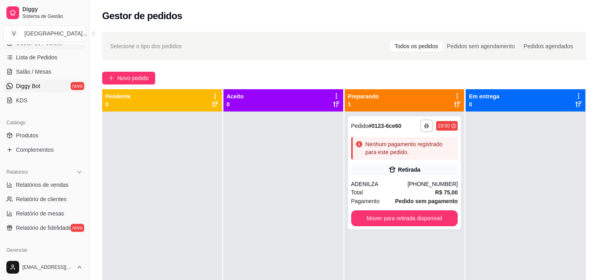
scroll to position [133, 0]
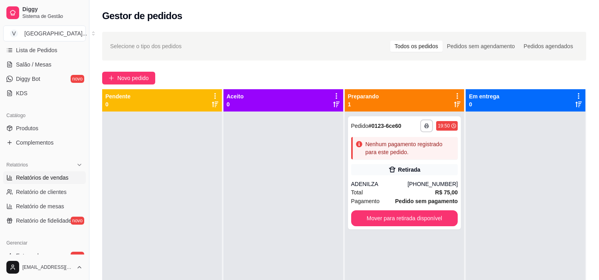
click at [69, 182] on link "Relatórios de vendas" at bounding box center [44, 178] width 83 height 13
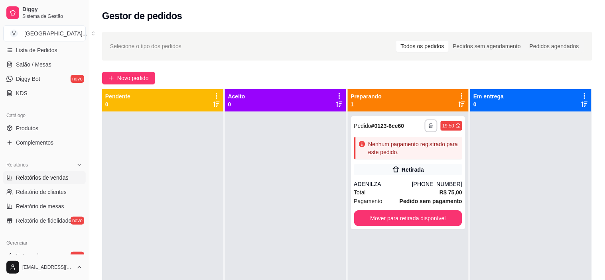
select select "ALL"
select select "0"
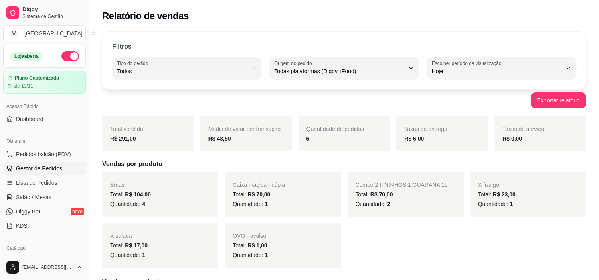
click at [35, 168] on span "Gestor de Pedidos" at bounding box center [39, 169] width 46 height 8
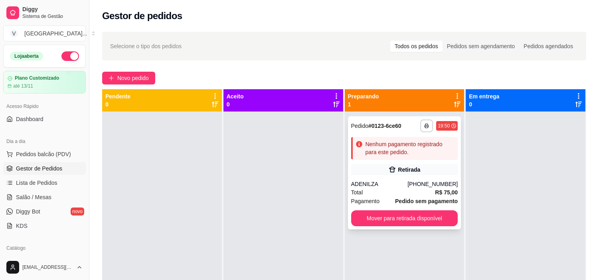
click at [421, 194] on div "Total R$ 75,00" at bounding box center [404, 192] width 107 height 9
click at [133, 79] on span "Novo pedido" at bounding box center [133, 78] width 32 height 9
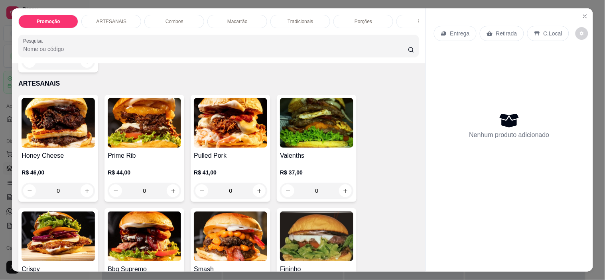
scroll to position [221, 0]
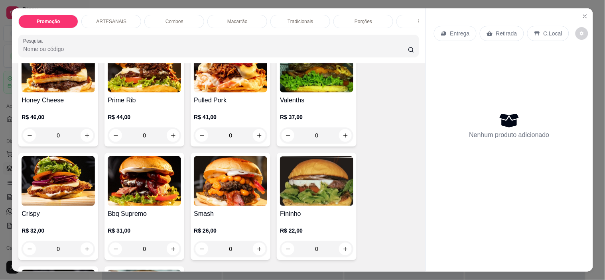
click at [172, 253] on div "0" at bounding box center [144, 249] width 73 height 16
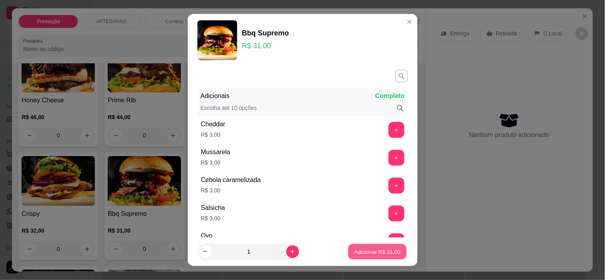
click at [357, 250] on p "Adicionar R$ 31,00" at bounding box center [378, 252] width 46 height 8
type input "1"
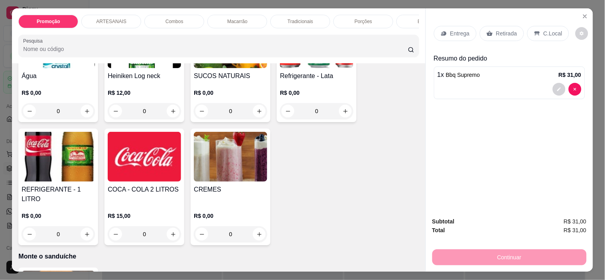
scroll to position [1064, 0]
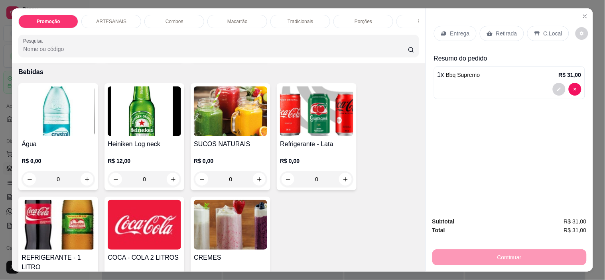
click at [306, 146] on h4 "Refrigerante - Lata" at bounding box center [316, 145] width 73 height 10
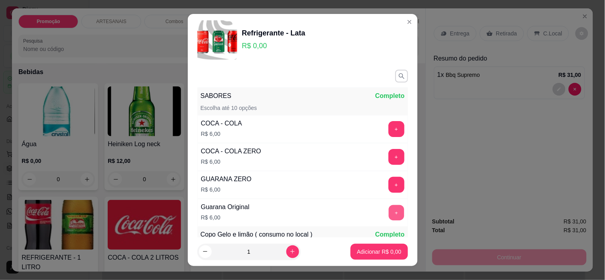
click at [389, 213] on button "+" at bounding box center [397, 213] width 16 height 16
click at [373, 250] on p "Adicionar R$ 6,00" at bounding box center [379, 252] width 43 height 8
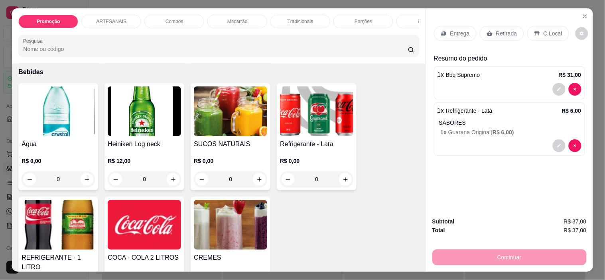
click at [544, 30] on p "C.Local" at bounding box center [553, 34] width 19 height 8
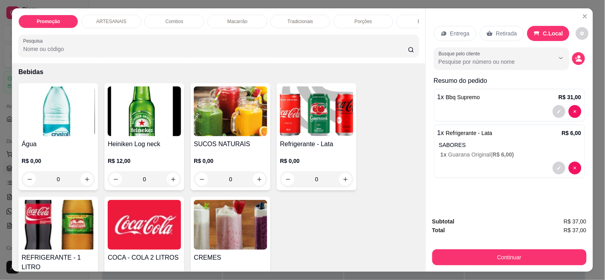
click at [563, 250] on button "Continuar" at bounding box center [509, 258] width 154 height 16
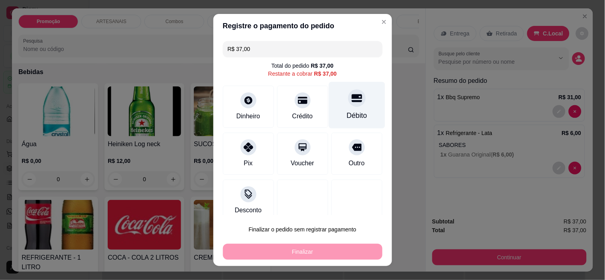
click at [347, 113] on div "Débito" at bounding box center [357, 116] width 20 height 10
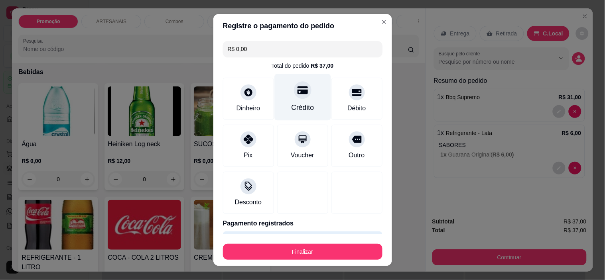
click at [301, 103] on div "Crédito" at bounding box center [303, 97] width 56 height 47
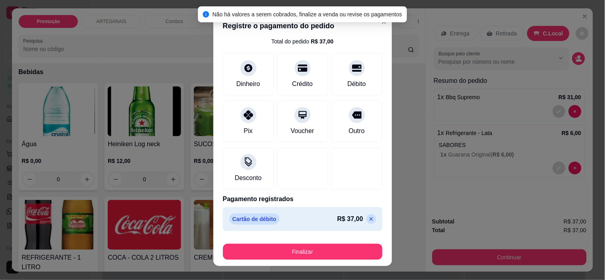
click at [367, 216] on p at bounding box center [372, 220] width 10 height 10
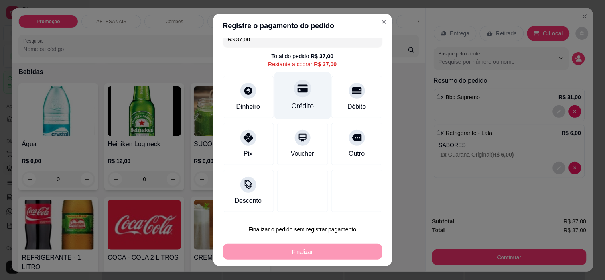
click at [298, 97] on div "Crédito" at bounding box center [303, 96] width 56 height 47
type input "R$ 0,00"
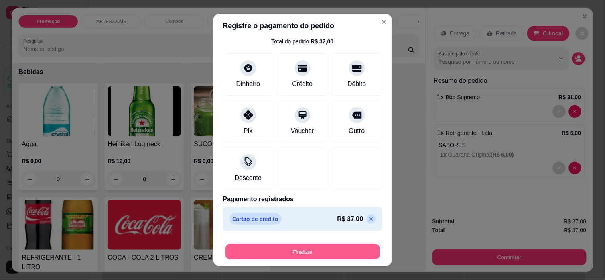
click at [349, 255] on button "Finalizar" at bounding box center [302, 252] width 155 height 16
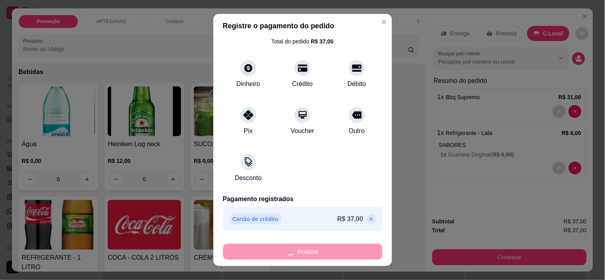
type input "0"
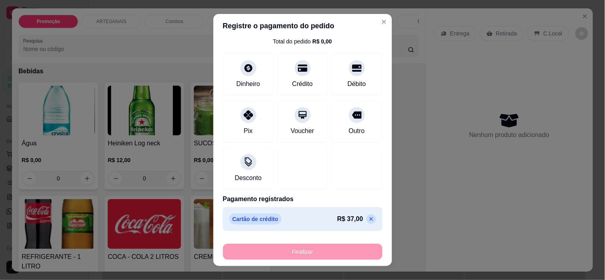
type input "-R$ 37,00"
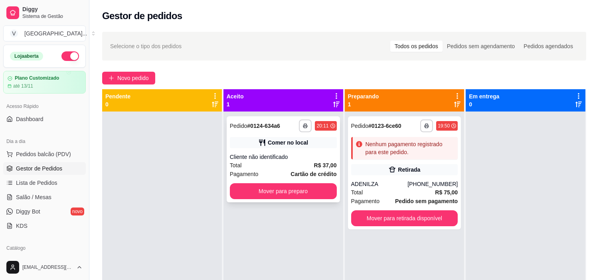
click at [314, 167] on strong "R$ 37,00" at bounding box center [325, 165] width 23 height 6
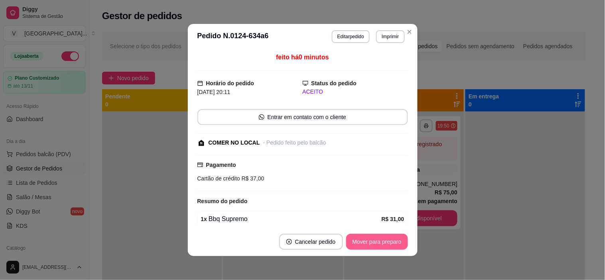
click at [373, 241] on button "Mover para preparo" at bounding box center [377, 242] width 62 height 16
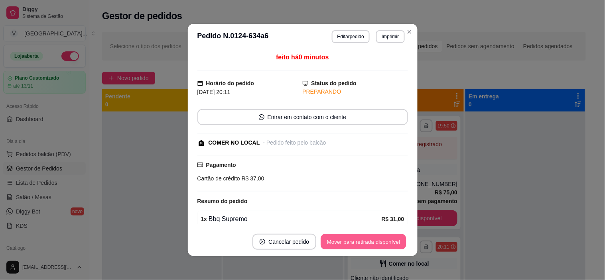
click at [373, 241] on button "Mover para retirada disponível" at bounding box center [363, 243] width 85 height 16
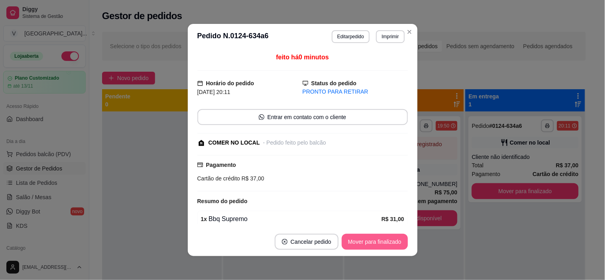
click at [381, 245] on button "Mover para finalizado" at bounding box center [375, 242] width 66 height 16
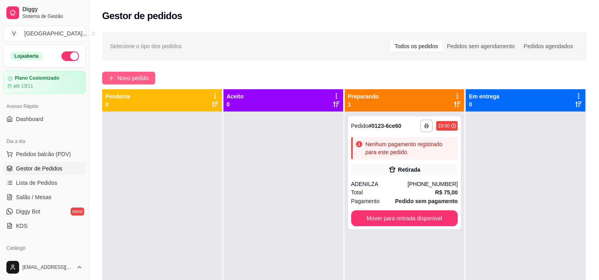
click at [133, 82] on span "Novo pedido" at bounding box center [133, 78] width 32 height 9
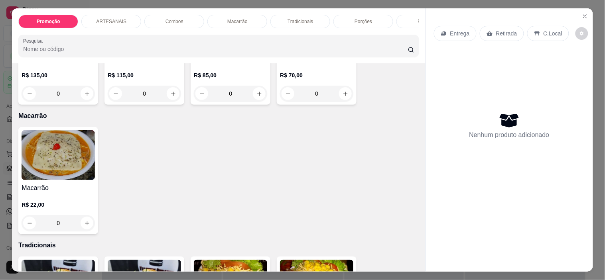
scroll to position [842, 0]
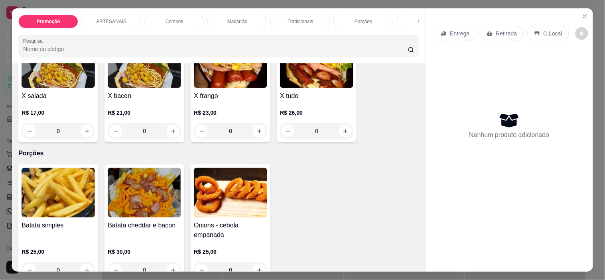
click at [313, 109] on div "R$ 26,00 0" at bounding box center [316, 120] width 73 height 38
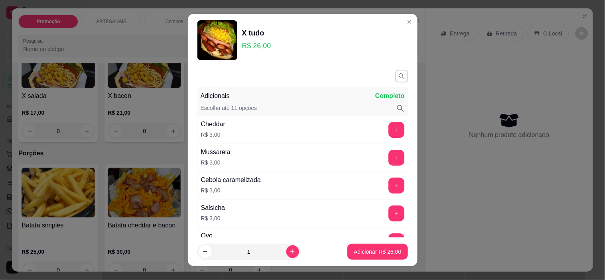
scroll to position [266, 0]
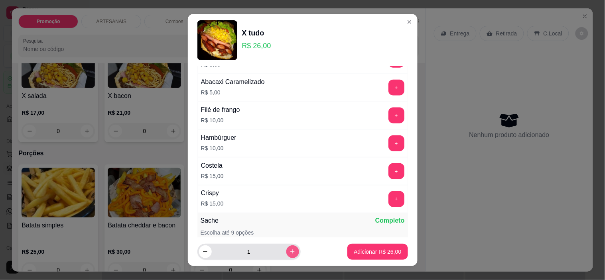
click at [290, 250] on icon "increase-product-quantity" at bounding box center [293, 252] width 6 height 6
type input "2"
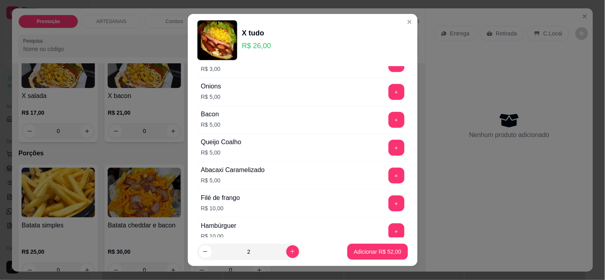
scroll to position [177, 0]
click at [389, 172] on button "+" at bounding box center [397, 176] width 16 height 16
click at [389, 173] on button "+" at bounding box center [397, 177] width 16 height 16
click at [353, 177] on button "-" at bounding box center [361, 176] width 16 height 16
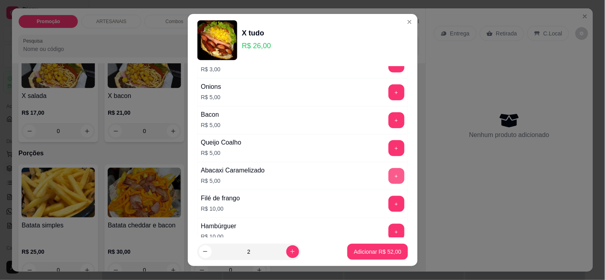
click at [389, 175] on button "+" at bounding box center [397, 176] width 16 height 16
click at [371, 245] on button "Adicionar R$ 62,00" at bounding box center [378, 252] width 60 height 16
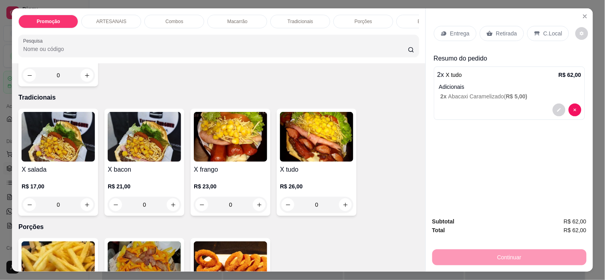
scroll to position [753, 0]
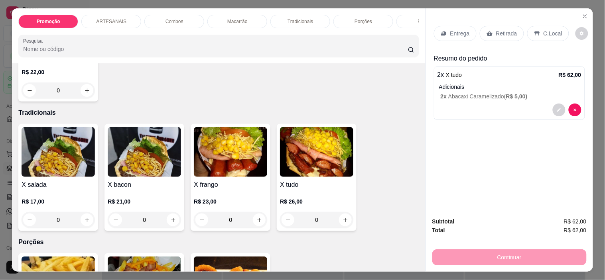
click at [87, 226] on div "0" at bounding box center [58, 220] width 73 height 16
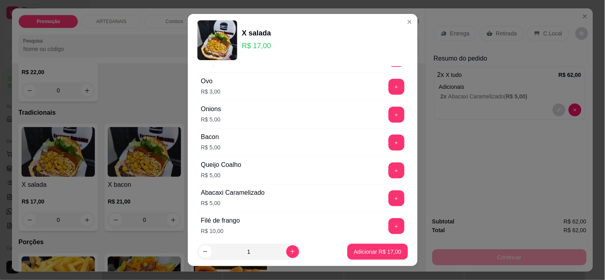
scroll to position [177, 0]
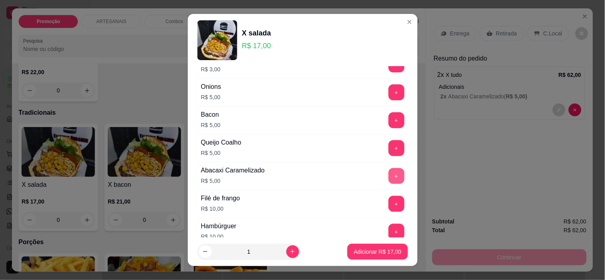
click at [389, 174] on button "+" at bounding box center [397, 176] width 16 height 16
click at [380, 254] on p "Adicionar R$ 22,00" at bounding box center [377, 252] width 47 height 8
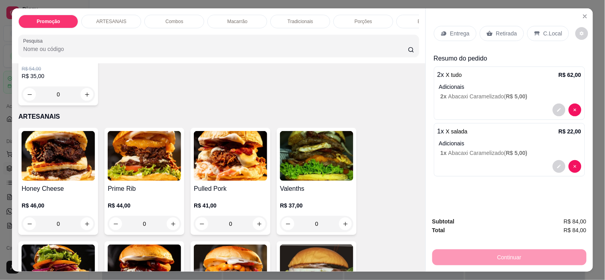
scroll to position [266, 0]
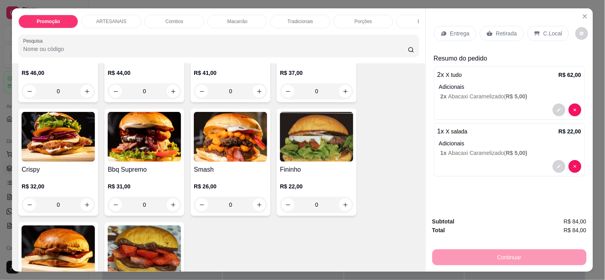
click at [342, 211] on div "0" at bounding box center [316, 205] width 73 height 16
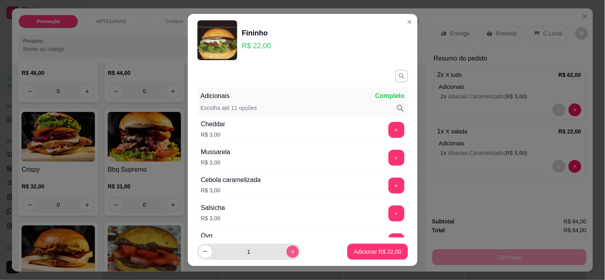
click at [290, 252] on icon "increase-product-quantity" at bounding box center [292, 252] width 4 height 4
type input "3"
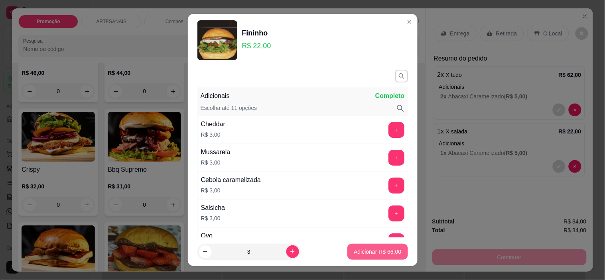
click at [393, 251] on button "Adicionar R$ 66,00" at bounding box center [378, 252] width 60 height 16
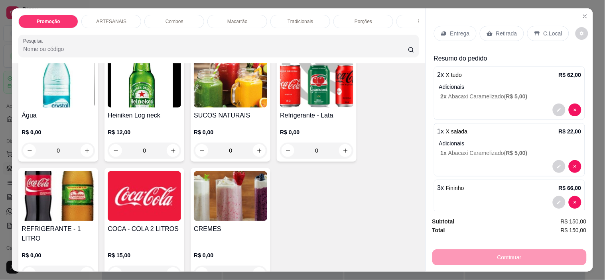
scroll to position [1108, 0]
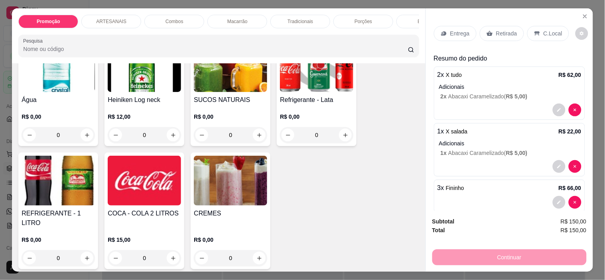
click at [140, 181] on img at bounding box center [144, 181] width 73 height 50
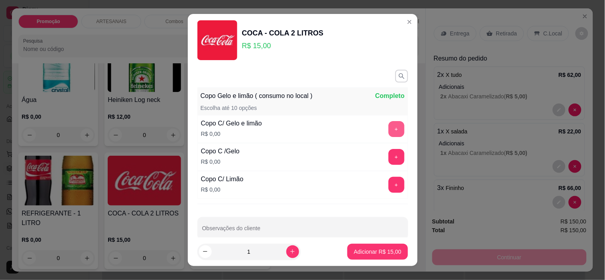
click at [389, 122] on button "+" at bounding box center [397, 129] width 16 height 16
click at [389, 122] on button "+" at bounding box center [397, 130] width 16 height 16
click at [389, 122] on button "+" at bounding box center [397, 129] width 16 height 16
click at [389, 122] on button "+" at bounding box center [397, 130] width 16 height 16
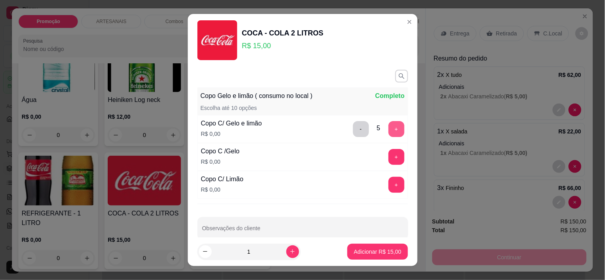
click at [389, 122] on button "+" at bounding box center [397, 129] width 16 height 16
click at [366, 250] on p "Adicionar R$ 15,00" at bounding box center [377, 252] width 47 height 8
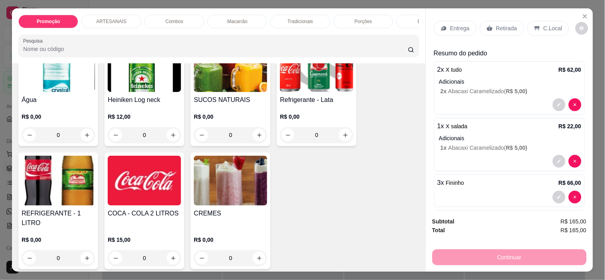
scroll to position [0, 0]
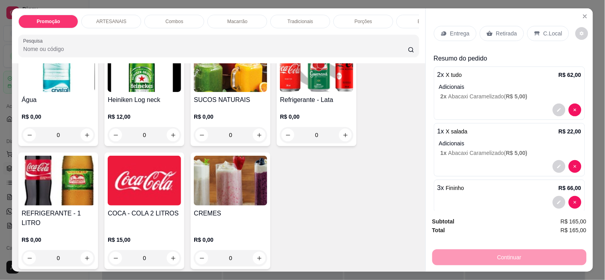
click at [537, 32] on div "C.Local" at bounding box center [548, 33] width 42 height 15
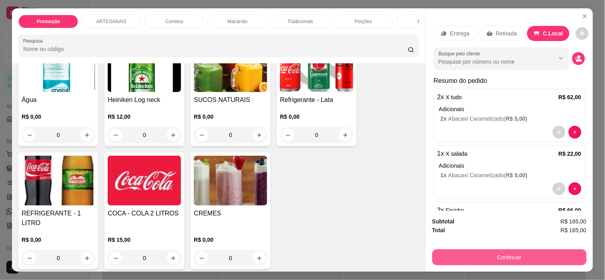
click at [547, 258] on button "Continuar" at bounding box center [509, 258] width 154 height 16
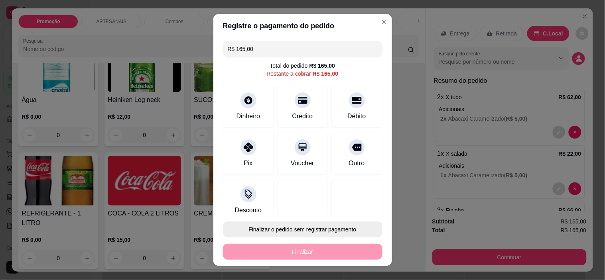
click at [328, 227] on button "Finalizar o pedido sem registrar pagamento" at bounding box center [303, 230] width 160 height 16
click at [341, 208] on button "Confirmar" at bounding box center [349, 207] width 30 height 12
type input "0"
type input "R$ 0,00"
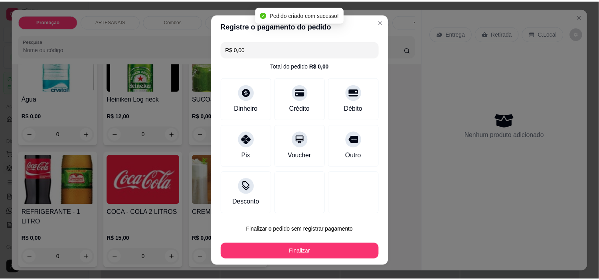
scroll to position [1107, 0]
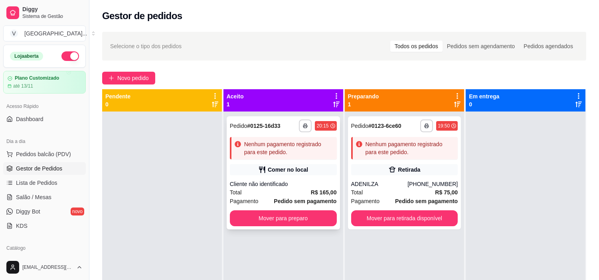
click at [296, 184] on div "Cliente não identificado" at bounding box center [283, 184] width 107 height 8
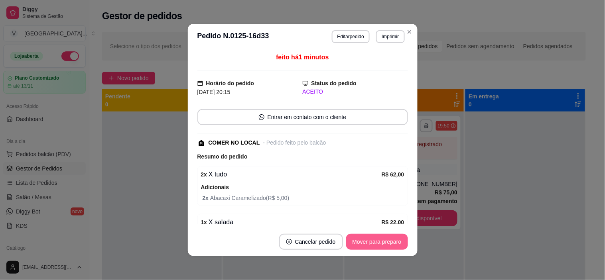
click at [373, 239] on button "Mover para preparo" at bounding box center [377, 242] width 62 height 16
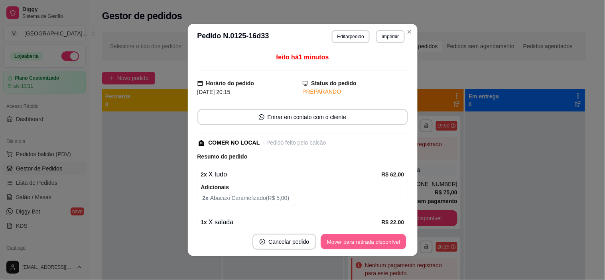
click at [395, 241] on button "Mover para retirada disponível" at bounding box center [363, 243] width 85 height 16
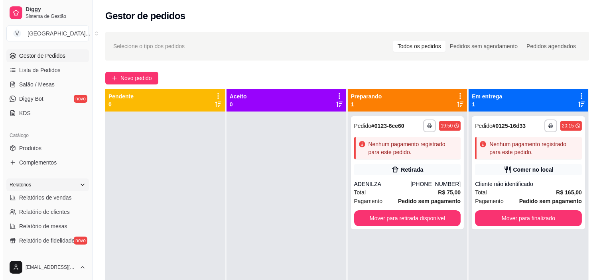
scroll to position [133, 0]
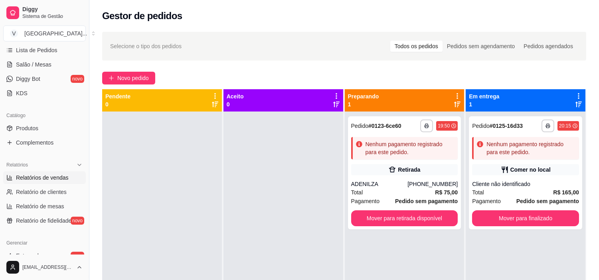
click at [50, 174] on span "Relatórios de vendas" at bounding box center [42, 178] width 53 height 8
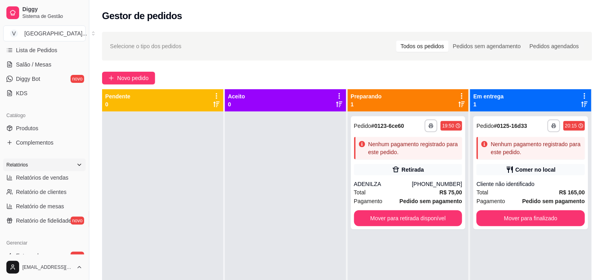
select select "ALL"
select select "0"
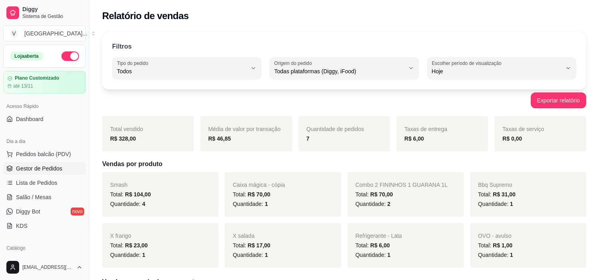
click at [39, 166] on span "Gestor de Pedidos" at bounding box center [39, 169] width 46 height 8
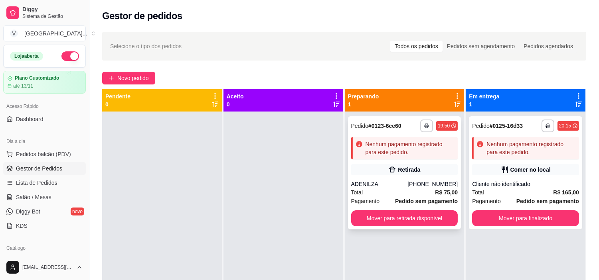
click at [399, 162] on div "**********" at bounding box center [404, 173] width 113 height 113
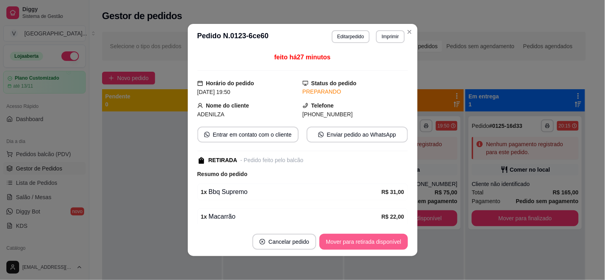
click at [388, 237] on button "Mover para retirada disponível" at bounding box center [364, 242] width 88 height 16
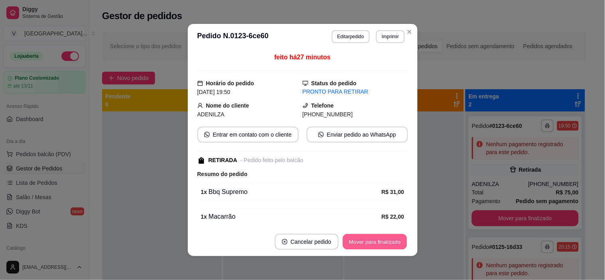
click at [399, 239] on button "Mover para finalizado" at bounding box center [375, 243] width 64 height 16
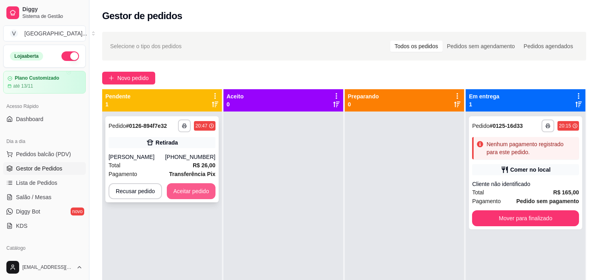
click at [201, 196] on button "Aceitar pedido" at bounding box center [191, 192] width 49 height 16
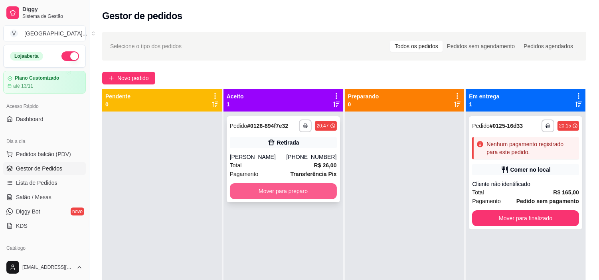
click at [272, 192] on button "Mover para preparo" at bounding box center [283, 192] width 107 height 16
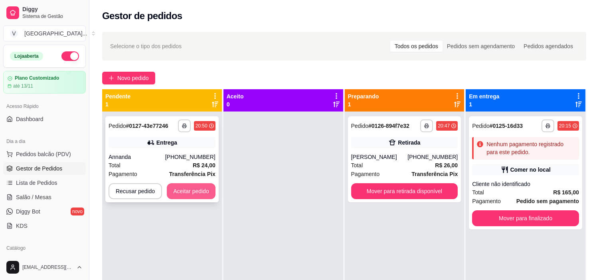
click at [180, 196] on button "Aceitar pedido" at bounding box center [191, 192] width 49 height 16
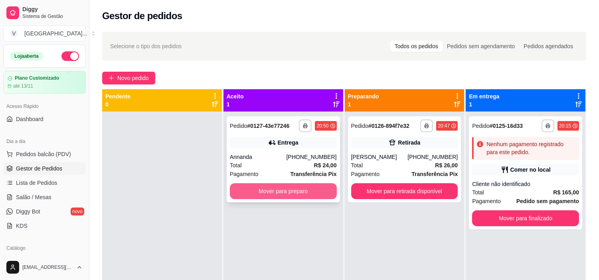
click at [318, 188] on button "Mover para preparo" at bounding box center [283, 192] width 107 height 16
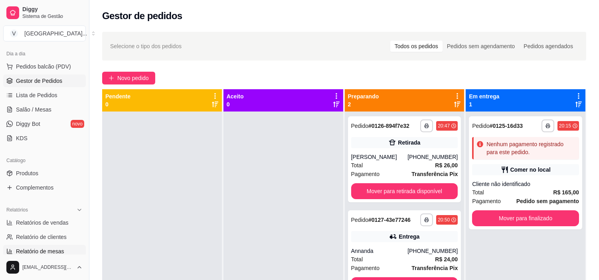
scroll to position [133, 0]
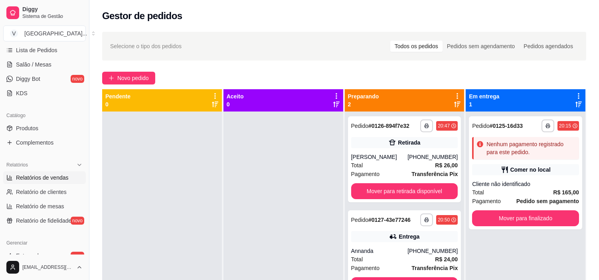
click at [53, 178] on span "Relatórios de vendas" at bounding box center [42, 178] width 53 height 8
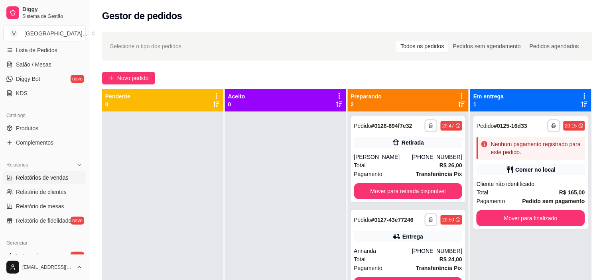
select select "ALL"
select select "0"
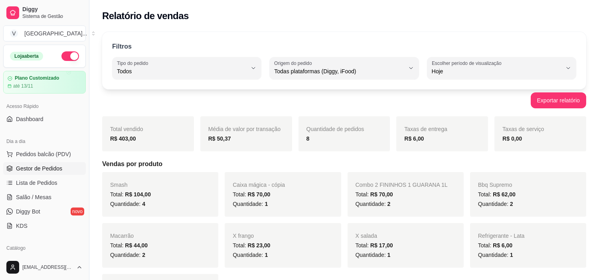
click at [41, 166] on span "Gestor de Pedidos" at bounding box center [39, 169] width 46 height 8
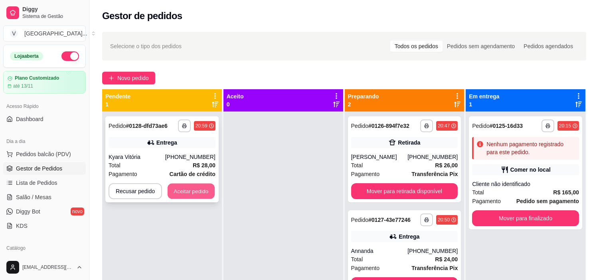
click at [185, 190] on button "Aceitar pedido" at bounding box center [191, 192] width 47 height 16
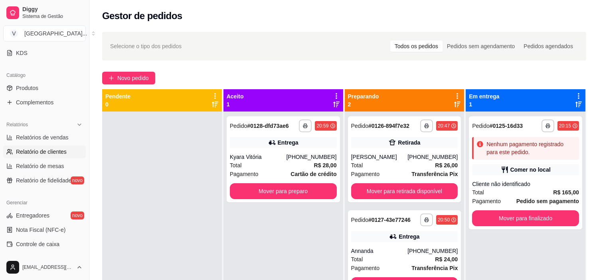
scroll to position [177, 0]
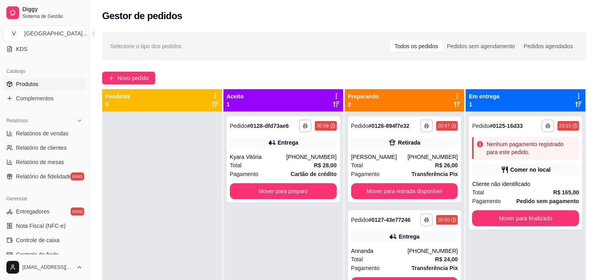
click at [50, 87] on link "Produtos" at bounding box center [44, 84] width 83 height 13
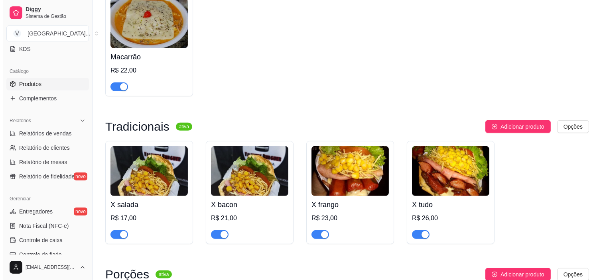
scroll to position [798, 0]
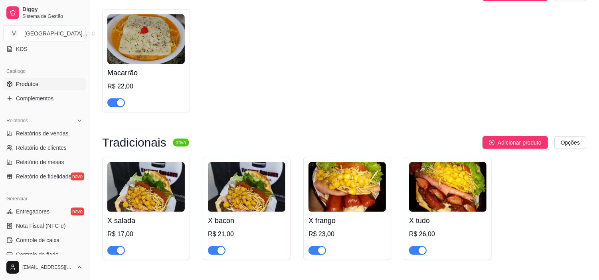
click at [174, 30] on img at bounding box center [145, 39] width 77 height 50
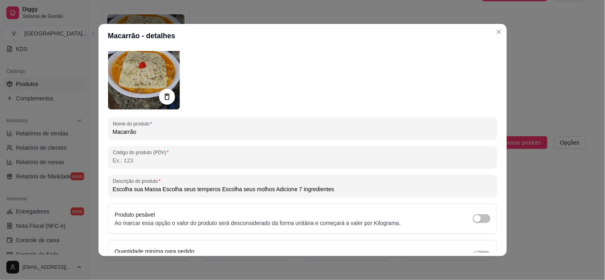
scroll to position [0, 0]
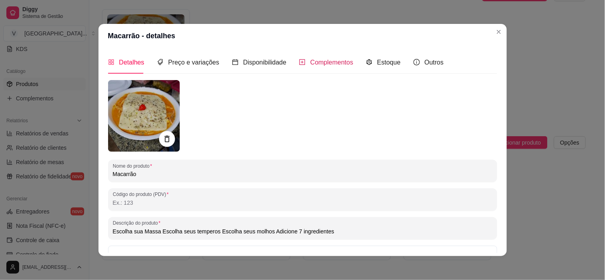
click at [319, 61] on span "Complementos" at bounding box center [331, 62] width 43 height 7
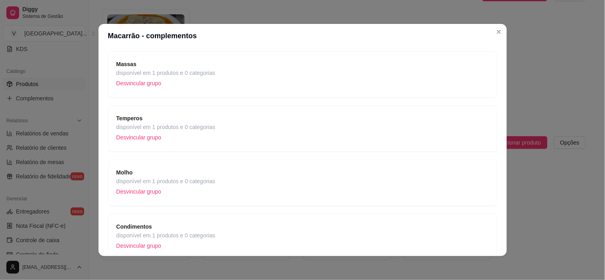
scroll to position [133, 0]
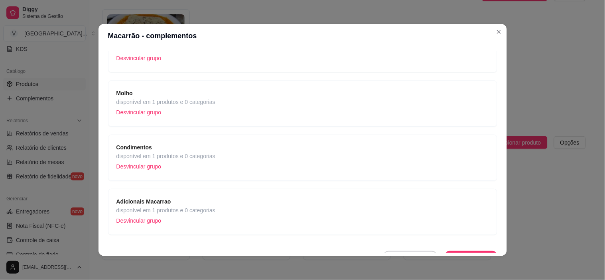
click at [206, 157] on span "disponível em 1 produtos e 0 categorias" at bounding box center [166, 156] width 99 height 9
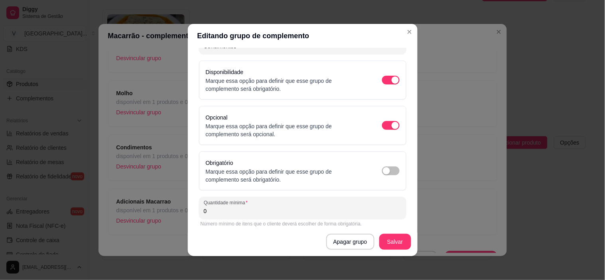
scroll to position [0, 0]
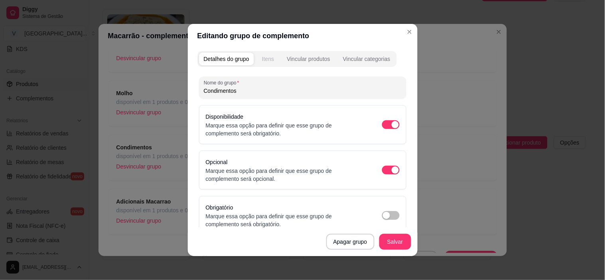
click at [257, 58] on button "Itens" at bounding box center [268, 59] width 22 height 13
click at [262, 58] on div "Itens" at bounding box center [268, 59] width 12 height 8
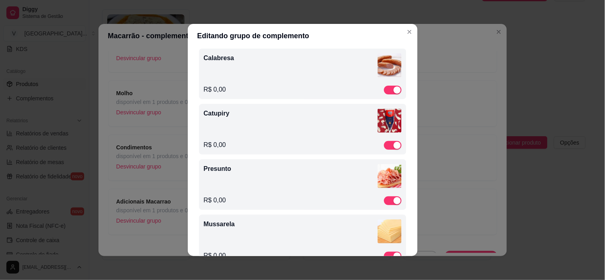
scroll to position [416, 0]
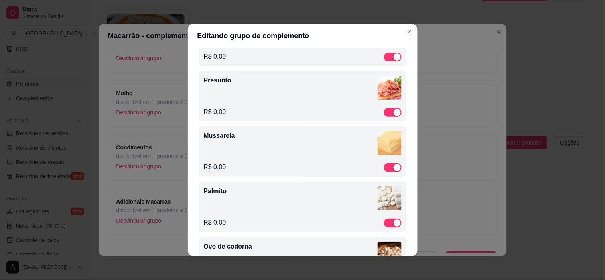
click at [384, 221] on span "button" at bounding box center [393, 223] width 18 height 9
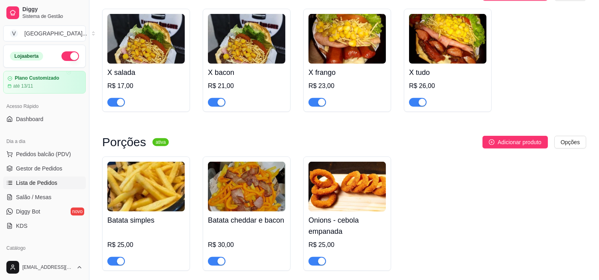
scroll to position [931, 0]
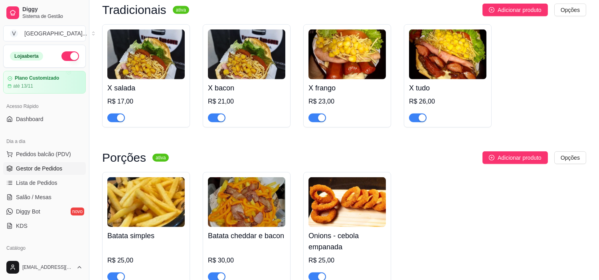
click at [50, 173] on link "Gestor de Pedidos" at bounding box center [44, 168] width 83 height 13
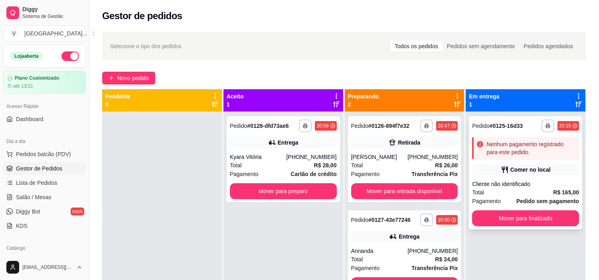
click at [519, 184] on div "Cliente não identificado" at bounding box center [525, 184] width 107 height 8
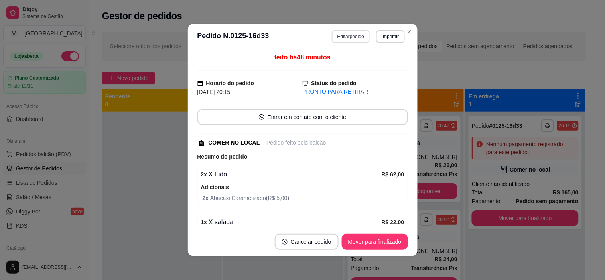
click at [344, 35] on button "Editar pedido" at bounding box center [351, 36] width 38 height 13
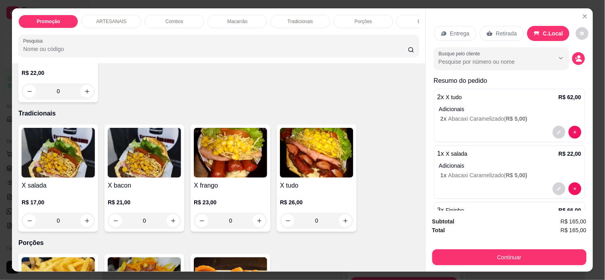
scroll to position [931, 0]
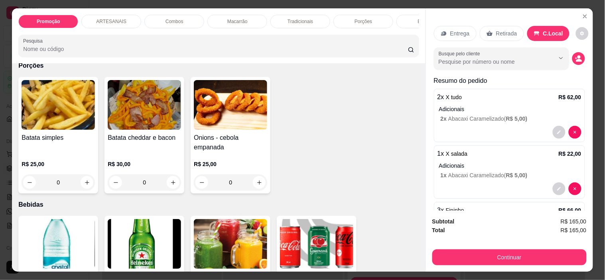
click at [87, 186] on div "0" at bounding box center [58, 183] width 73 height 16
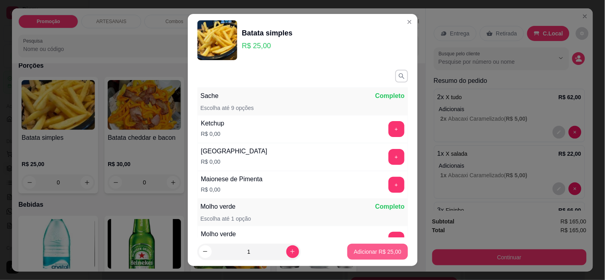
click at [378, 248] on p "Adicionar R$ 25,00" at bounding box center [377, 252] width 47 height 8
type input "1"
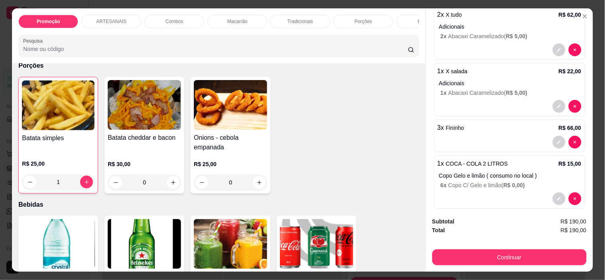
scroll to position [128, 0]
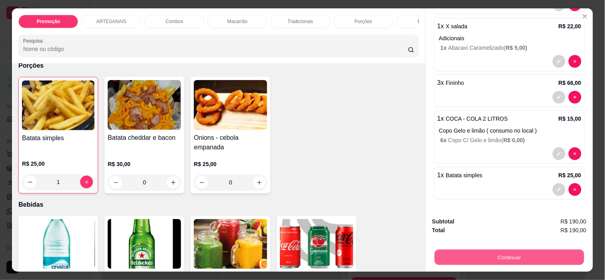
click at [530, 253] on button "Continuar" at bounding box center [509, 258] width 150 height 16
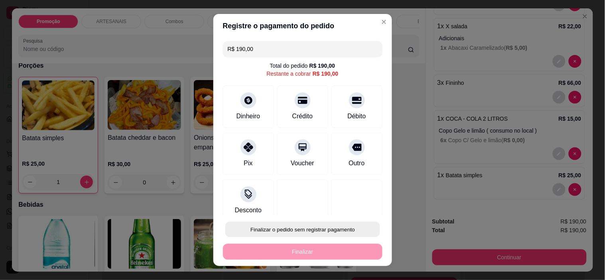
click at [296, 229] on button "Finalizar o pedido sem registrar pagamento" at bounding box center [302, 230] width 155 height 16
click at [361, 205] on button "Confirmar" at bounding box center [349, 207] width 30 height 12
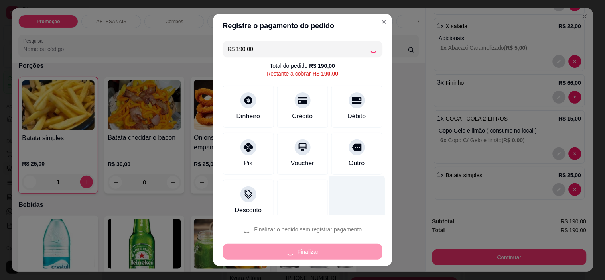
type input "0"
type input "R$ 0,00"
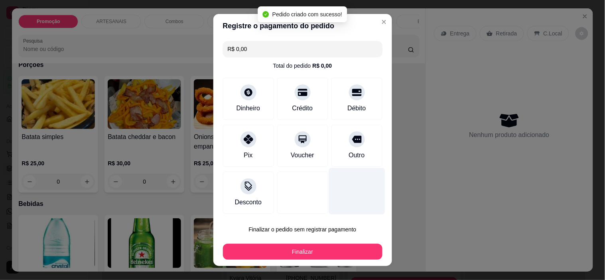
scroll to position [930, 0]
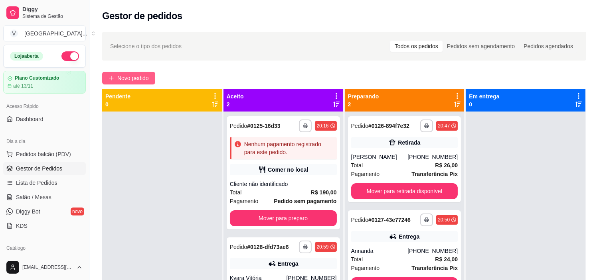
click at [137, 81] on span "Novo pedido" at bounding box center [133, 78] width 32 height 9
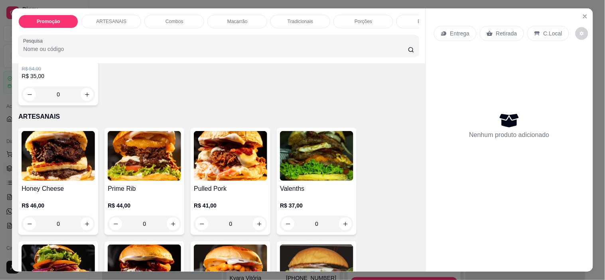
scroll to position [89, 0]
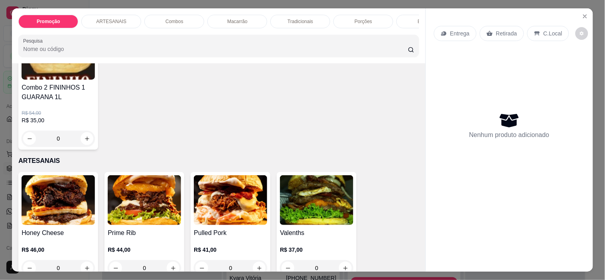
click at [84, 140] on div "0" at bounding box center [58, 139] width 73 height 16
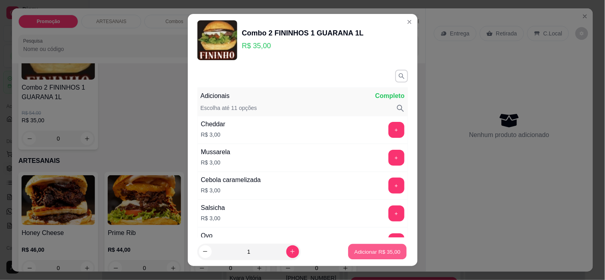
click at [372, 247] on button "Adicionar R$ 35,00" at bounding box center [378, 252] width 59 height 16
type input "1"
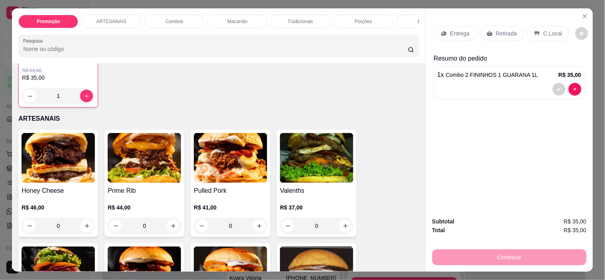
scroll to position [178, 0]
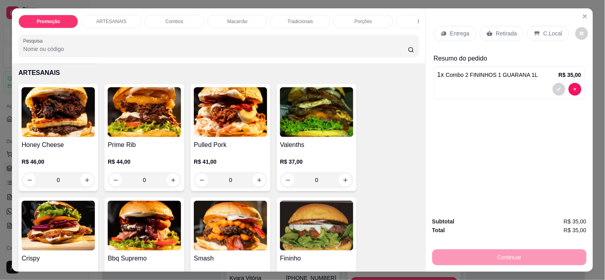
click at [347, 184] on div "0" at bounding box center [316, 180] width 73 height 16
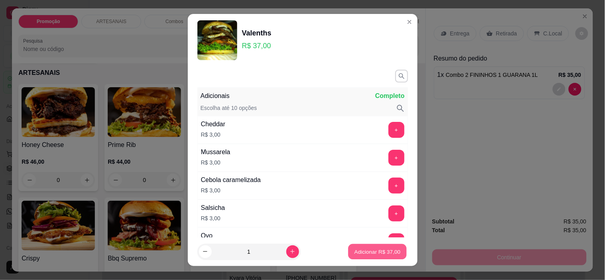
click at [381, 257] on button "Adicionar R$ 37,00" at bounding box center [378, 252] width 59 height 16
type input "1"
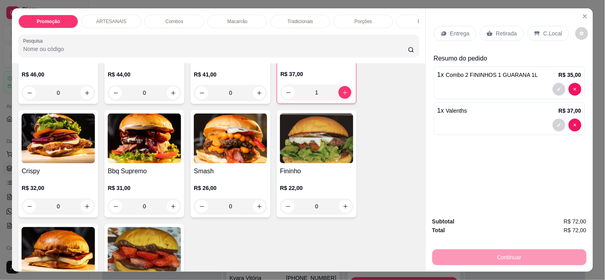
scroll to position [266, 0]
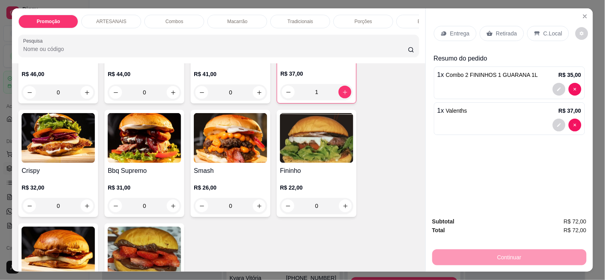
click at [176, 201] on div "0" at bounding box center [144, 206] width 73 height 16
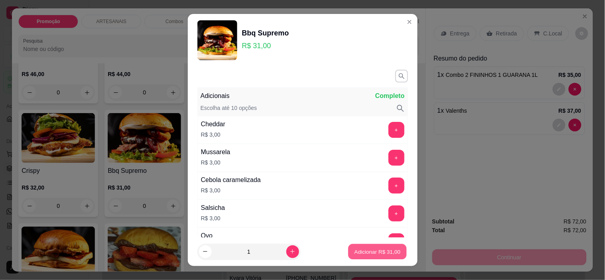
click at [387, 252] on p "Adicionar R$ 31,00" at bounding box center [378, 252] width 46 height 8
type input "1"
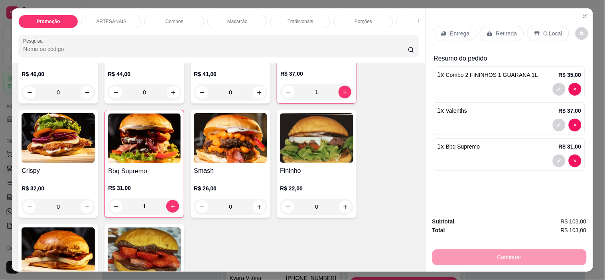
click at [552, 26] on div "C.Local" at bounding box center [548, 33] width 42 height 15
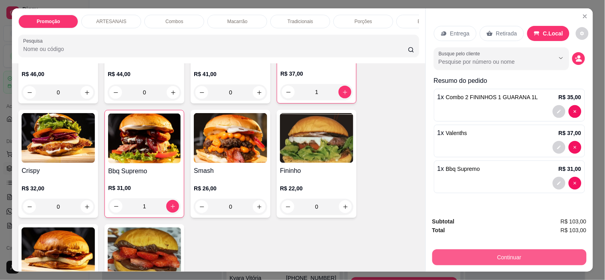
click at [563, 254] on button "Continuar" at bounding box center [509, 258] width 154 height 16
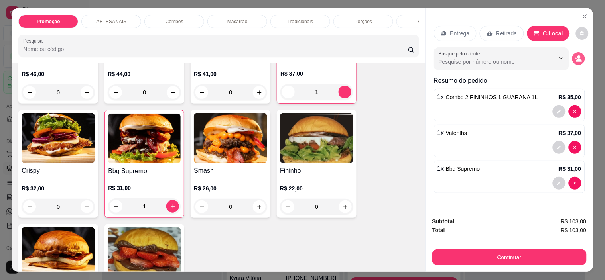
click at [576, 56] on icon "decrease-product-quantity" at bounding box center [578, 58] width 7 height 7
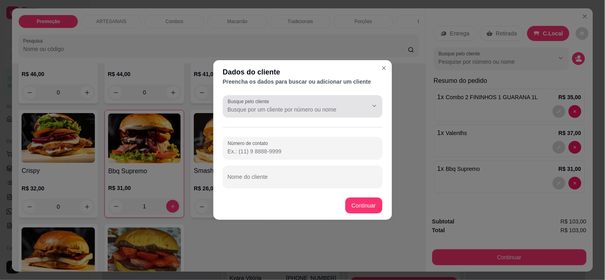
click at [343, 107] on input "Busque pelo cliente" at bounding box center [292, 110] width 128 height 8
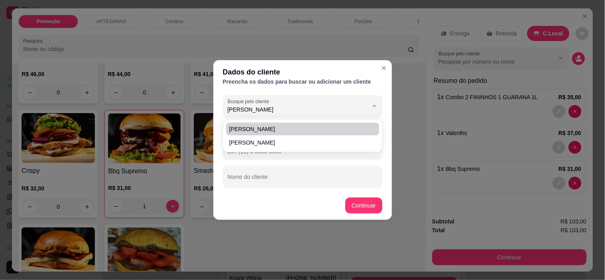
click at [276, 129] on span "[PERSON_NAME]" at bounding box center [298, 129] width 139 height 8
type input "[PERSON_NAME]"
type input "[PHONE_NUMBER]"
type input "[PERSON_NAME]"
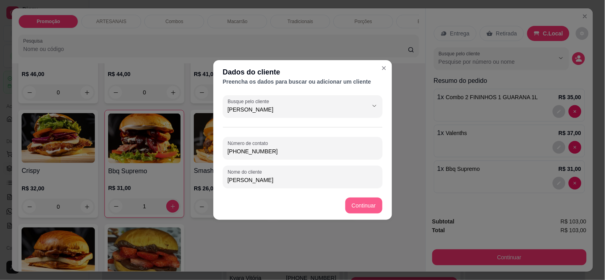
type input "[PERSON_NAME]"
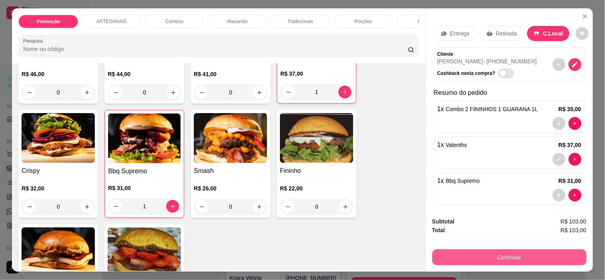
click at [557, 252] on button "Continuar" at bounding box center [509, 258] width 154 height 16
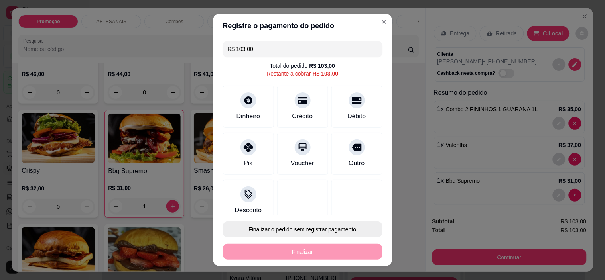
click at [341, 233] on button "Finalizar o pedido sem registrar pagamento" at bounding box center [303, 230] width 160 height 16
click at [357, 207] on button "Confirmar" at bounding box center [348, 207] width 30 height 12
type input "0"
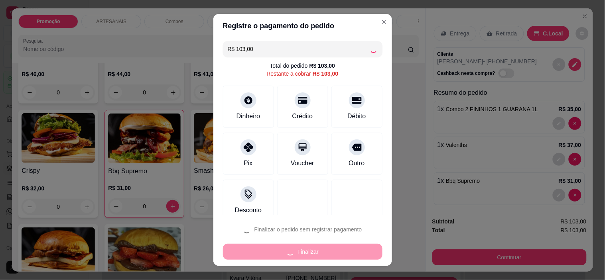
type input "R$ 0,00"
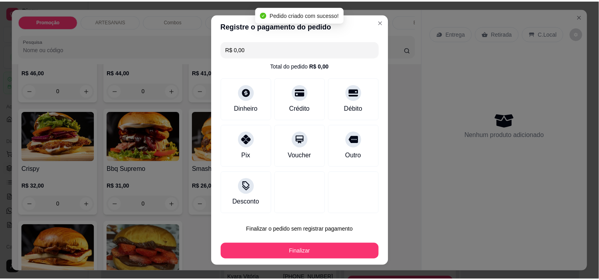
scroll to position [265, 0]
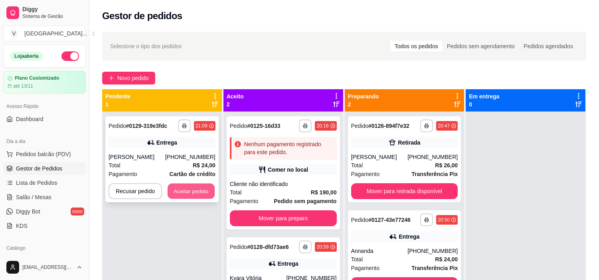
click at [199, 196] on button "Aceitar pedido" at bounding box center [191, 192] width 47 height 16
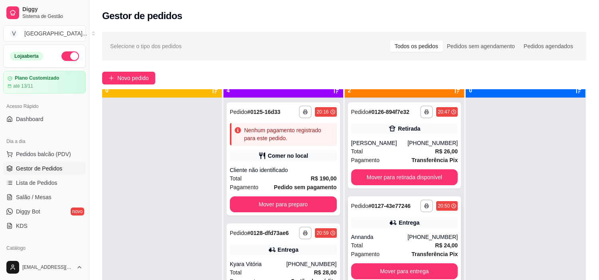
scroll to position [22, 0]
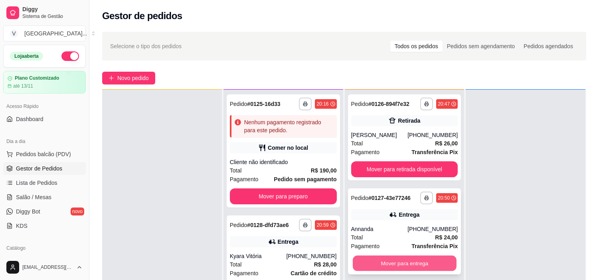
click at [409, 261] on button "Mover para entrega" at bounding box center [405, 264] width 104 height 16
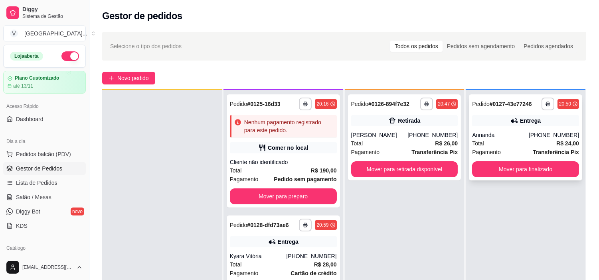
click at [539, 173] on button "Mover para finalizado" at bounding box center [525, 170] width 107 height 16
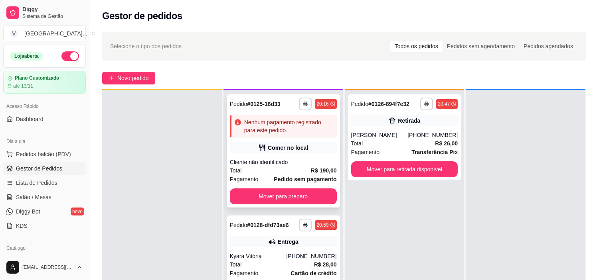
click at [294, 158] on div "Cliente não identificado" at bounding box center [283, 162] width 107 height 8
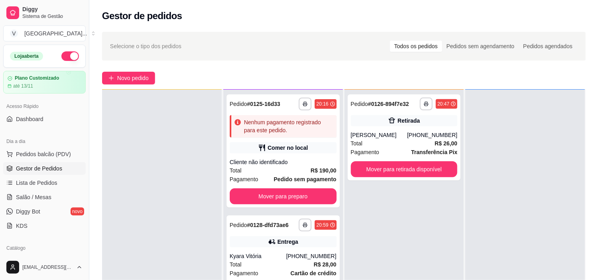
click at [353, 247] on button "Mover para preparo" at bounding box center [377, 242] width 62 height 16
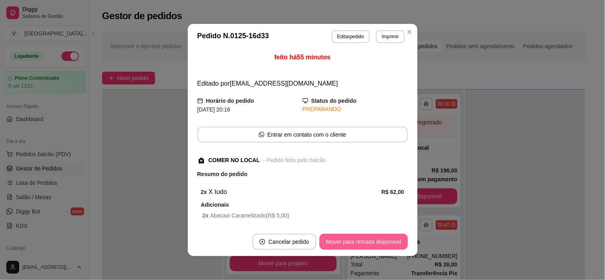
click at [364, 246] on button "Mover para retirada disponível" at bounding box center [364, 242] width 88 height 16
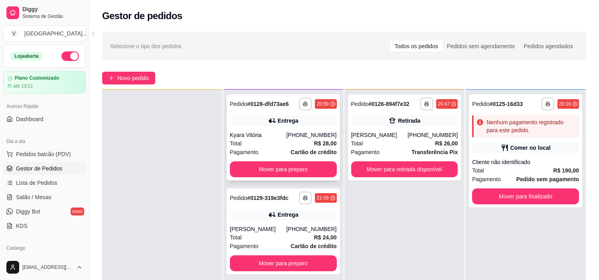
click at [291, 168] on button "Mover para preparo" at bounding box center [283, 170] width 107 height 16
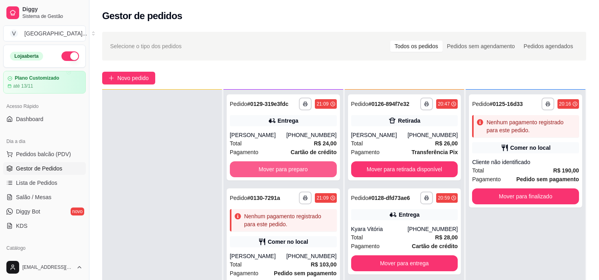
click at [292, 168] on button "Mover para preparo" at bounding box center [283, 170] width 107 height 16
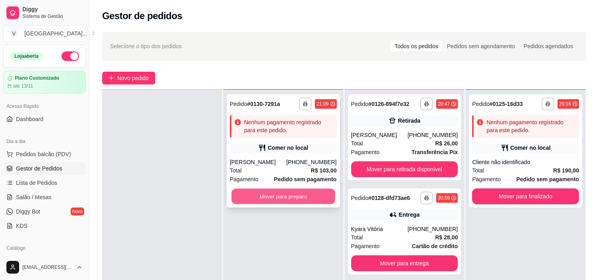
click at [286, 201] on button "Mover para preparo" at bounding box center [283, 197] width 104 height 16
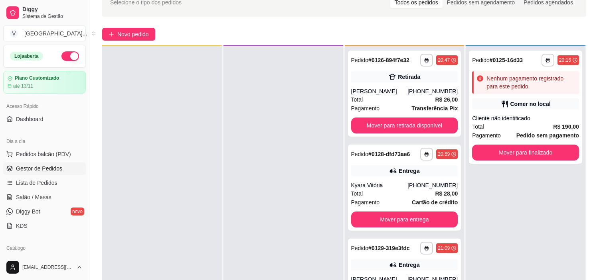
scroll to position [44, 0]
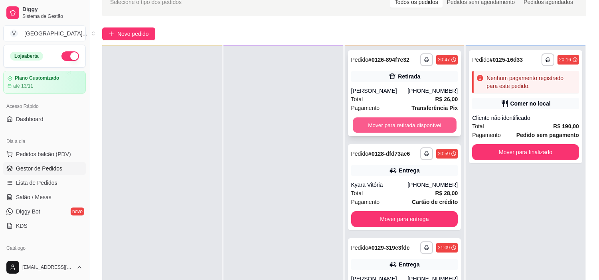
click at [422, 122] on button "Mover para retirada disponível" at bounding box center [405, 126] width 104 height 16
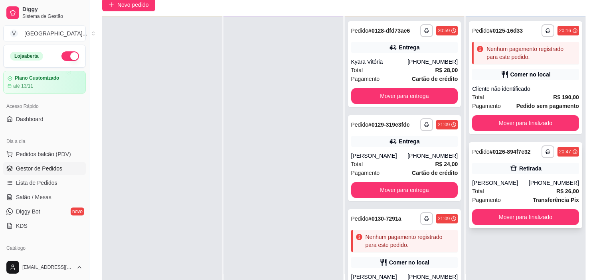
scroll to position [89, 0]
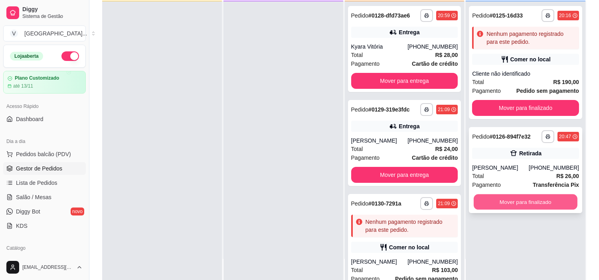
click at [509, 198] on button "Mover para finalizado" at bounding box center [526, 203] width 104 height 16
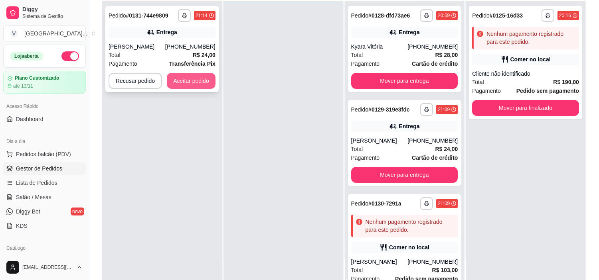
click at [207, 76] on button "Aceitar pedido" at bounding box center [191, 81] width 49 height 16
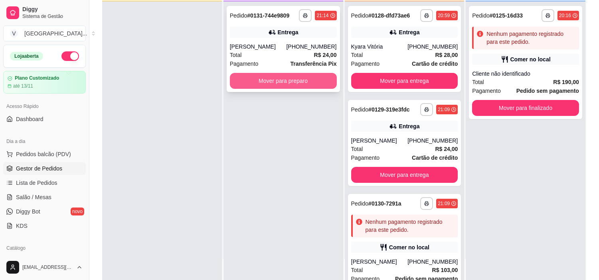
click at [308, 82] on button "Mover para preparo" at bounding box center [283, 81] width 107 height 16
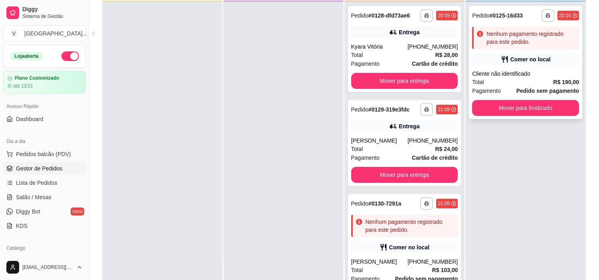
click at [520, 97] on div "**********" at bounding box center [525, 62] width 113 height 113
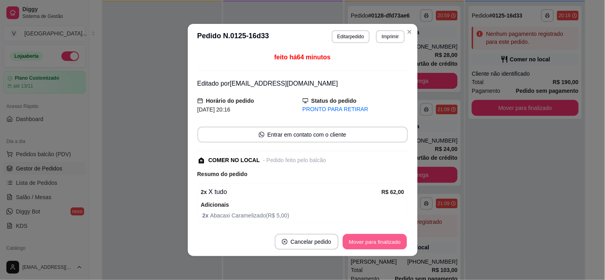
click at [383, 245] on button "Mover para finalizado" at bounding box center [375, 243] width 64 height 16
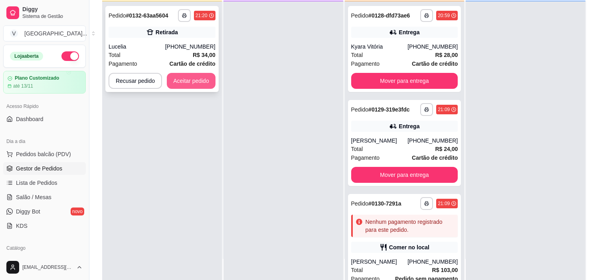
click at [194, 78] on button "Aceitar pedido" at bounding box center [191, 81] width 49 height 16
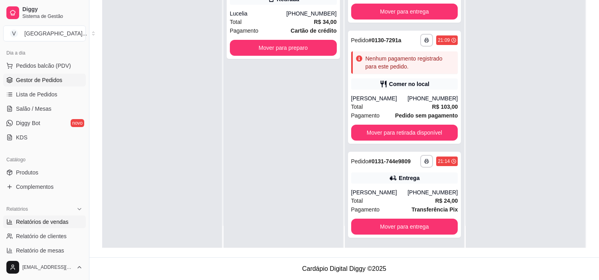
click at [38, 225] on span "Relatórios de vendas" at bounding box center [42, 222] width 53 height 8
select select "ALL"
select select "0"
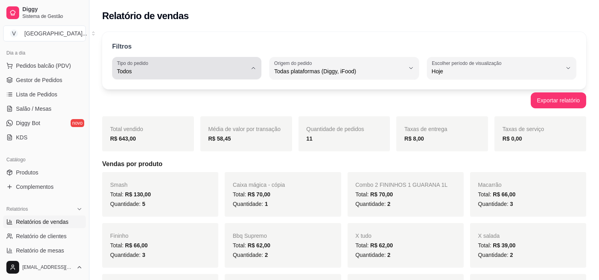
click at [219, 74] on span "Todos" at bounding box center [182, 71] width 130 height 8
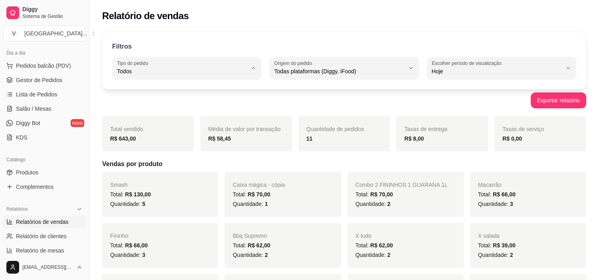
click at [140, 115] on span "Retirada" at bounding box center [182, 117] width 123 height 8
type input "PICKUP"
select select "PICKUP"
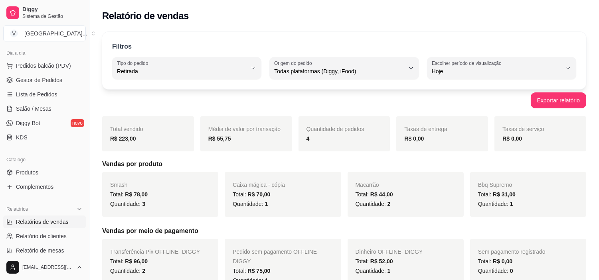
click at [217, 81] on div "Filtros PICKUP Tipo do pedido Todos Entrega Retirada Mesa Consumo local Tipo do…" at bounding box center [344, 60] width 484 height 57
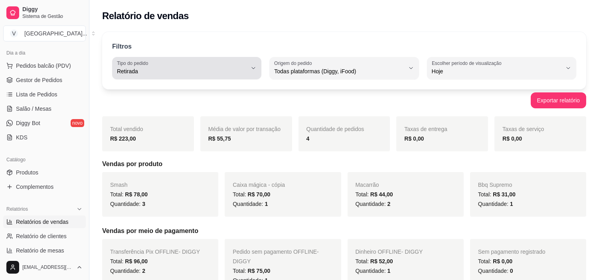
click at [219, 75] on span "Retirada" at bounding box center [182, 71] width 130 height 8
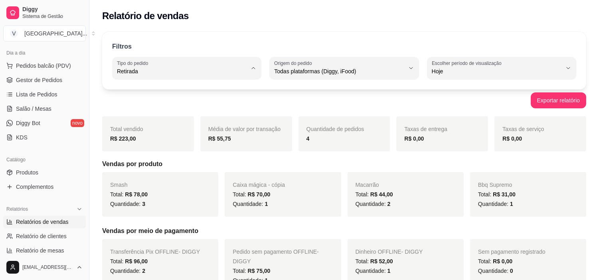
click at [155, 97] on li "Todos" at bounding box center [186, 91] width 137 height 12
type input "ALL"
select select "ALL"
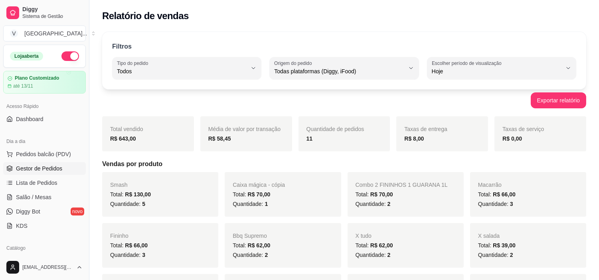
click at [46, 170] on span "Gestor de Pedidos" at bounding box center [39, 169] width 46 height 8
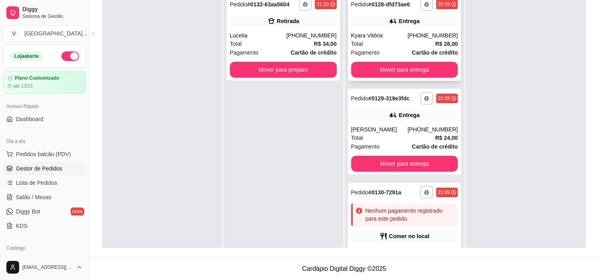
click at [416, 40] on div "Total R$ 28,00" at bounding box center [404, 43] width 107 height 9
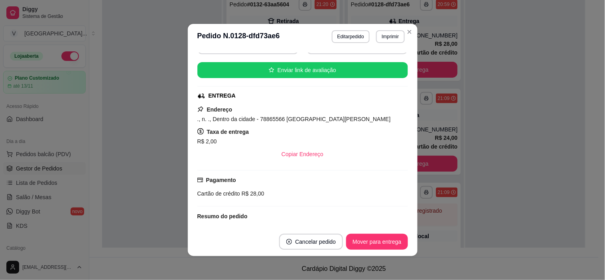
scroll to position [133, 0]
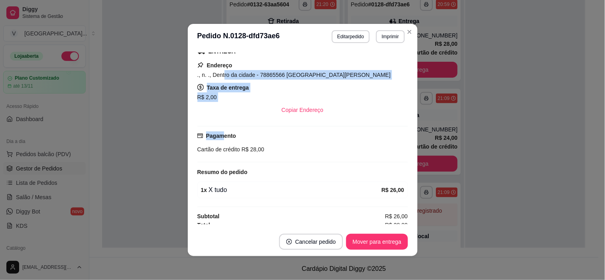
drag, startPoint x: 220, startPoint y: 124, endPoint x: 221, endPoint y: 129, distance: 5.3
click at [221, 129] on div "feito há 22 minutos Horário do pedido [DATE] 20:59 Status do pedido PREPARANDO …" at bounding box center [302, 139] width 211 height 172
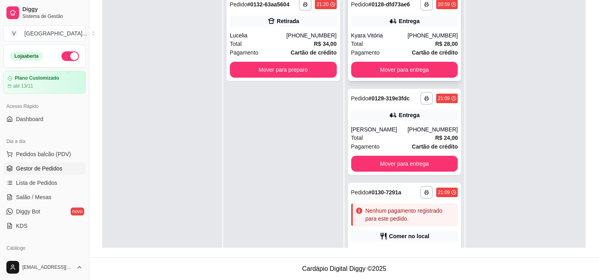
click at [400, 32] on div "Kyara Vitória" at bounding box center [379, 36] width 57 height 8
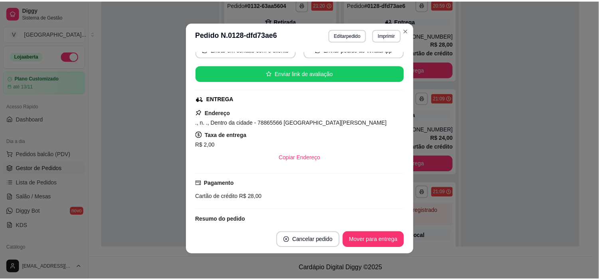
scroll to position [0, 0]
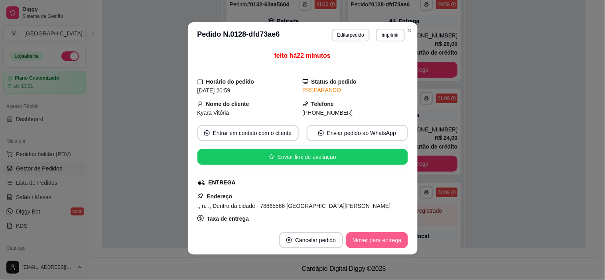
click at [381, 239] on button "Mover para entrega" at bounding box center [376, 241] width 61 height 16
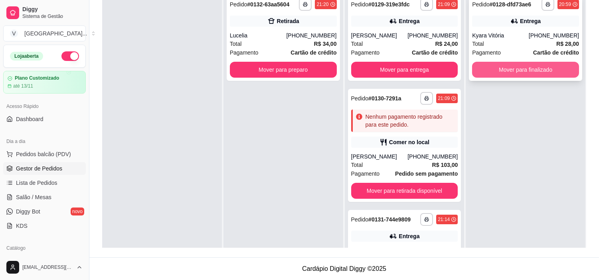
click at [532, 69] on button "Mover para finalizado" at bounding box center [525, 70] width 107 height 16
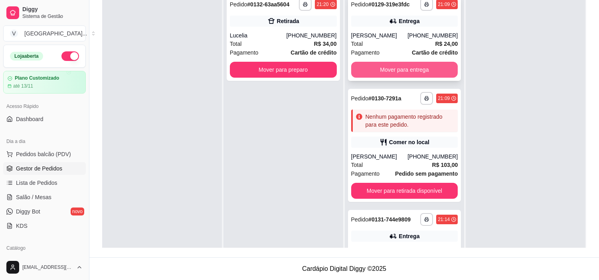
click at [390, 63] on button "Mover para entrega" at bounding box center [404, 70] width 107 height 16
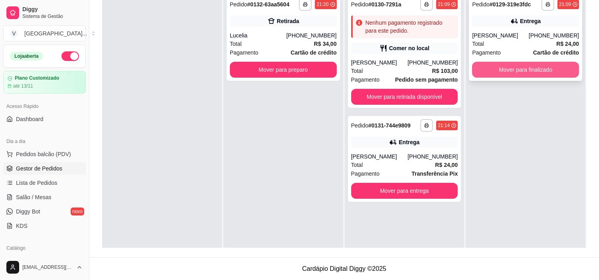
click at [536, 66] on button "Mover para finalizado" at bounding box center [525, 70] width 107 height 16
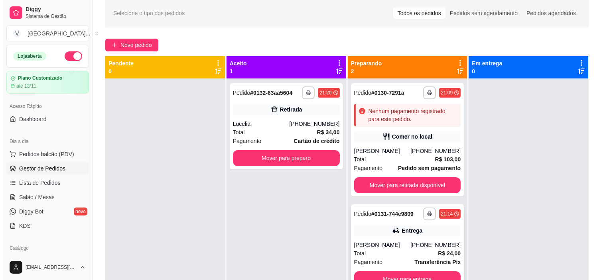
scroll to position [22, 0]
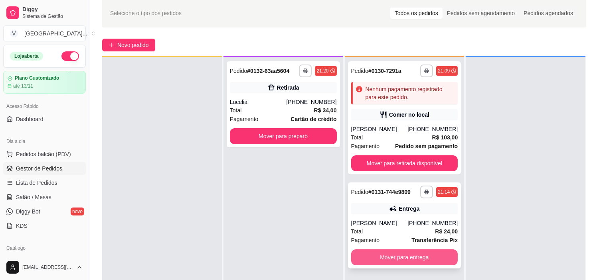
click at [406, 257] on button "Mover para entrega" at bounding box center [404, 258] width 107 height 16
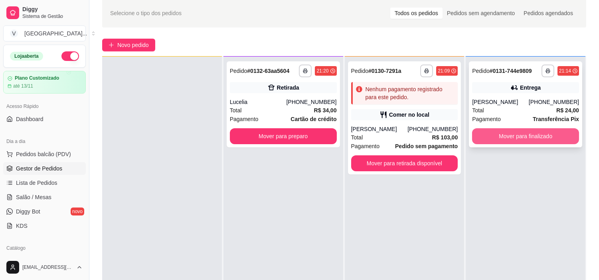
click at [525, 138] on button "Mover para finalizado" at bounding box center [525, 136] width 107 height 16
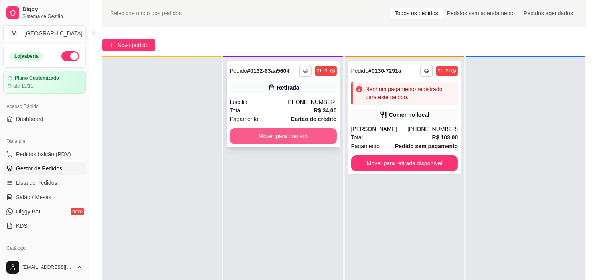
click at [310, 135] on button "Mover para preparo" at bounding box center [283, 136] width 107 height 16
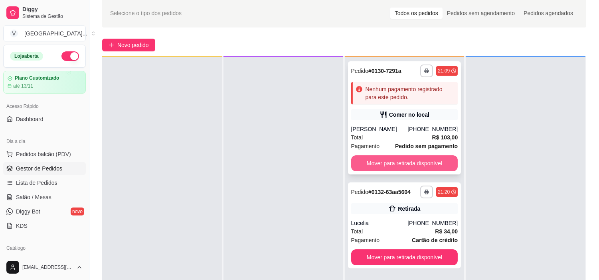
click at [434, 164] on button "Mover para retirada disponível" at bounding box center [404, 164] width 107 height 16
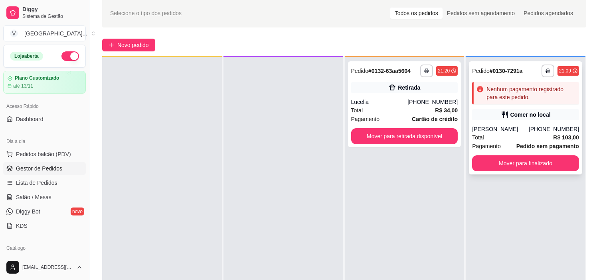
click at [511, 93] on div "Nenhum pagamento registrado para este pedido." at bounding box center [530, 93] width 89 height 16
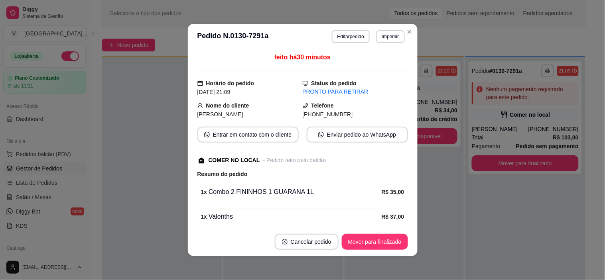
click at [341, 30] on div "**********" at bounding box center [368, 36] width 73 height 13
click at [342, 35] on button "Editar pedido" at bounding box center [351, 36] width 38 height 13
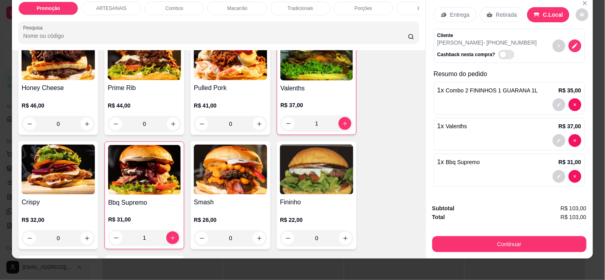
scroll to position [20, 0]
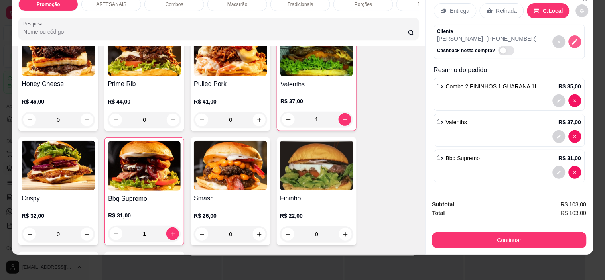
click at [572, 38] on icon "decrease-product-quantity" at bounding box center [575, 41] width 7 height 7
click at [464, 7] on p "Entrega" at bounding box center [460, 11] width 20 height 8
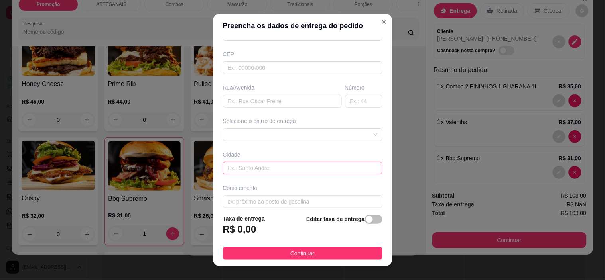
scroll to position [99, 0]
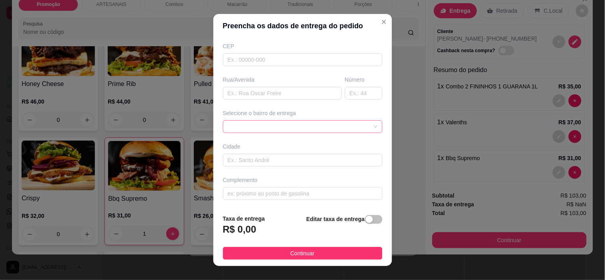
click at [340, 130] on span at bounding box center [303, 127] width 150 height 12
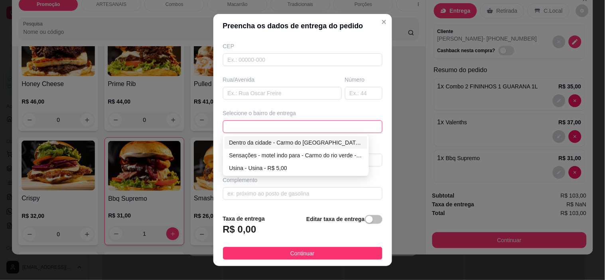
click at [319, 142] on div "Dentro da cidade - Carmo do [GEOGRAPHIC_DATA] - R$ 2,00" at bounding box center [296, 142] width 134 height 9
type input "Carmo do [GEOGRAPHIC_DATA]"
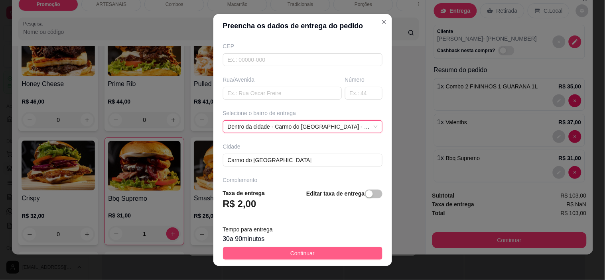
click at [341, 257] on button "Continuar" at bounding box center [303, 253] width 160 height 13
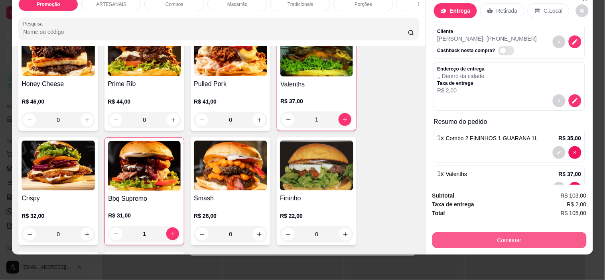
click at [527, 233] on button "Continuar" at bounding box center [509, 241] width 154 height 16
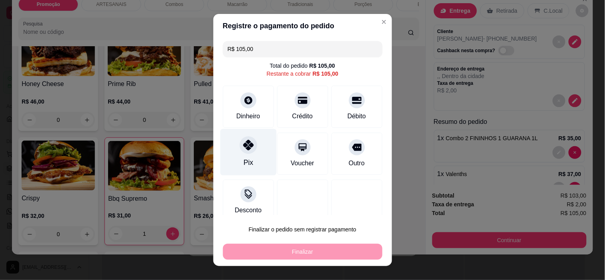
click at [255, 146] on div "Pix" at bounding box center [248, 152] width 56 height 47
type input "R$ 0,00"
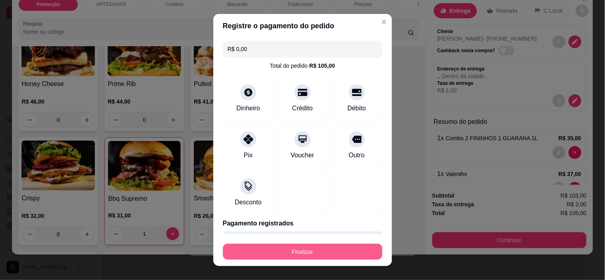
click at [336, 258] on button "Finalizar" at bounding box center [303, 252] width 160 height 16
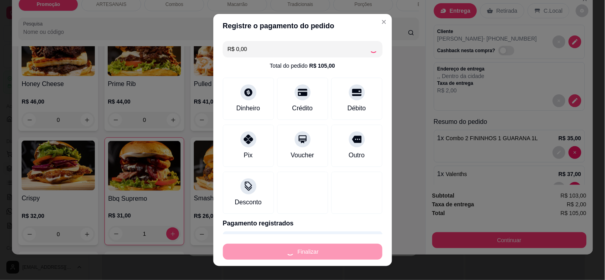
type input "0"
type input "-R$ 105,00"
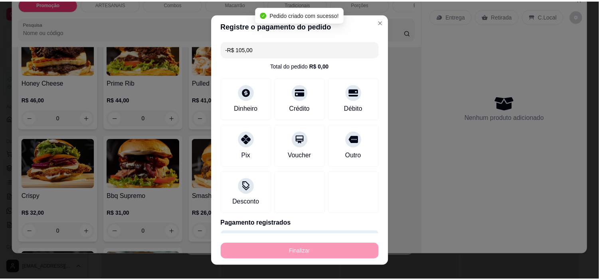
scroll to position [221, 0]
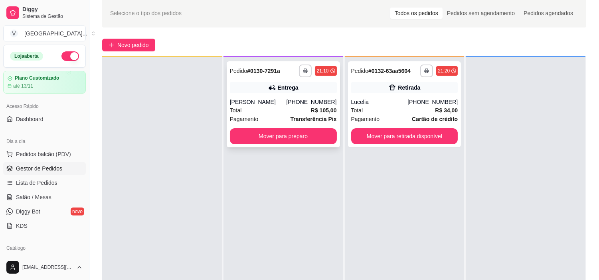
click at [286, 109] on div "Total R$ 105,00" at bounding box center [283, 110] width 107 height 9
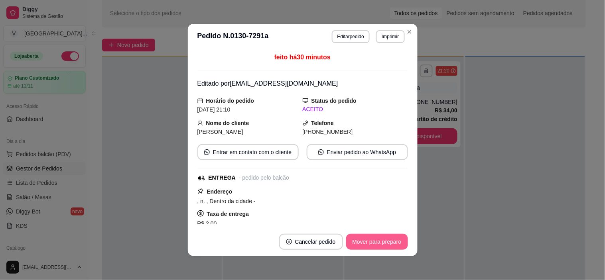
click at [378, 245] on button "Mover para preparo" at bounding box center [377, 242] width 62 height 16
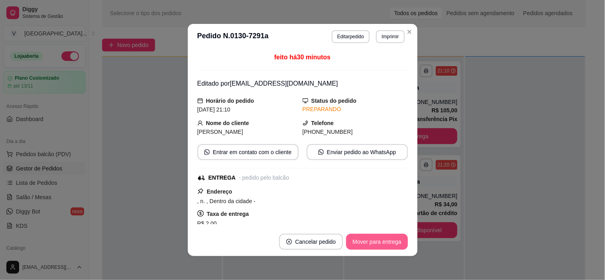
click at [401, 237] on button "Mover para entrega" at bounding box center [376, 242] width 61 height 16
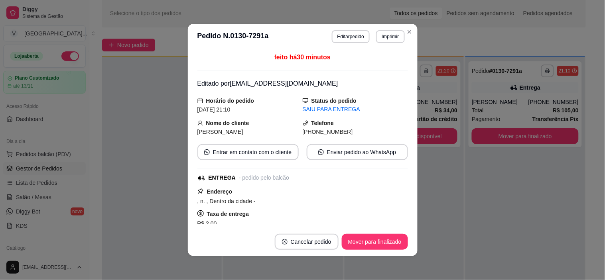
click at [389, 244] on button "Mover para finalizado" at bounding box center [375, 242] width 66 height 16
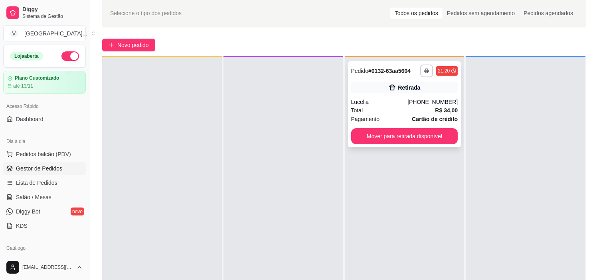
click at [408, 112] on div "Total R$ 34,00" at bounding box center [404, 110] width 107 height 9
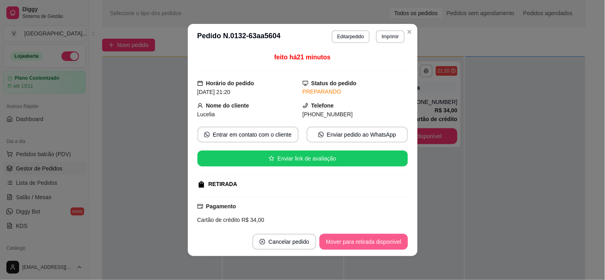
click at [387, 243] on button "Mover para retirada disponível" at bounding box center [364, 242] width 88 height 16
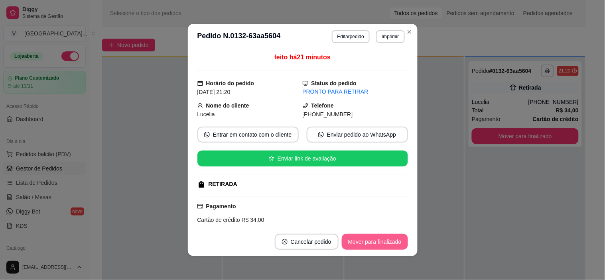
click at [395, 240] on button "Mover para finalizado" at bounding box center [375, 242] width 66 height 16
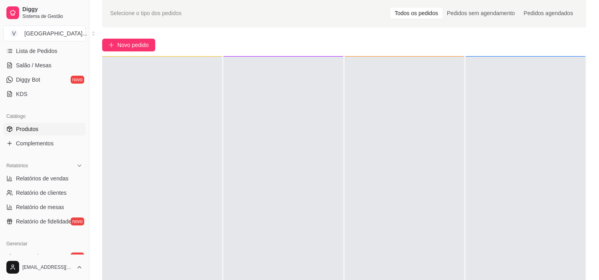
scroll to position [133, 0]
click at [54, 173] on link "Relatórios de vendas" at bounding box center [44, 178] width 83 height 13
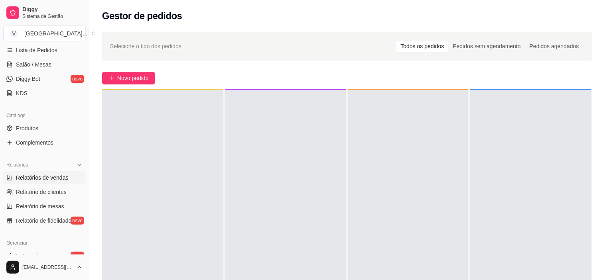
select select "ALL"
select select "0"
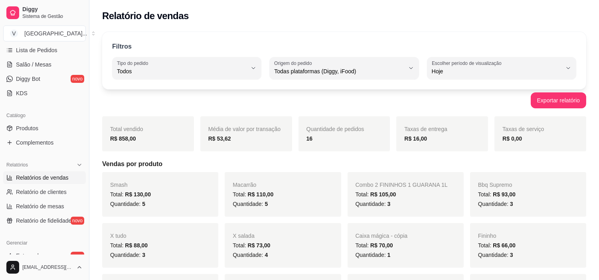
scroll to position [44, 0]
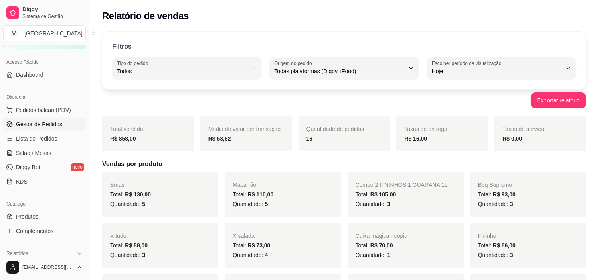
click at [49, 129] on link "Gestor de Pedidos" at bounding box center [44, 124] width 83 height 13
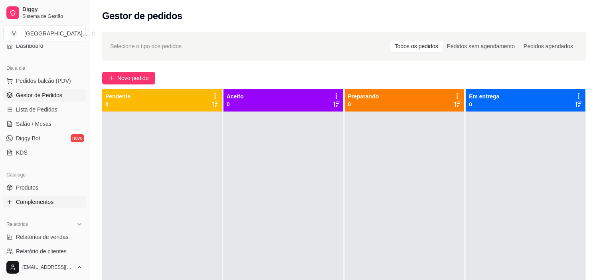
scroll to position [89, 0]
